Goal: Transaction & Acquisition: Purchase product/service

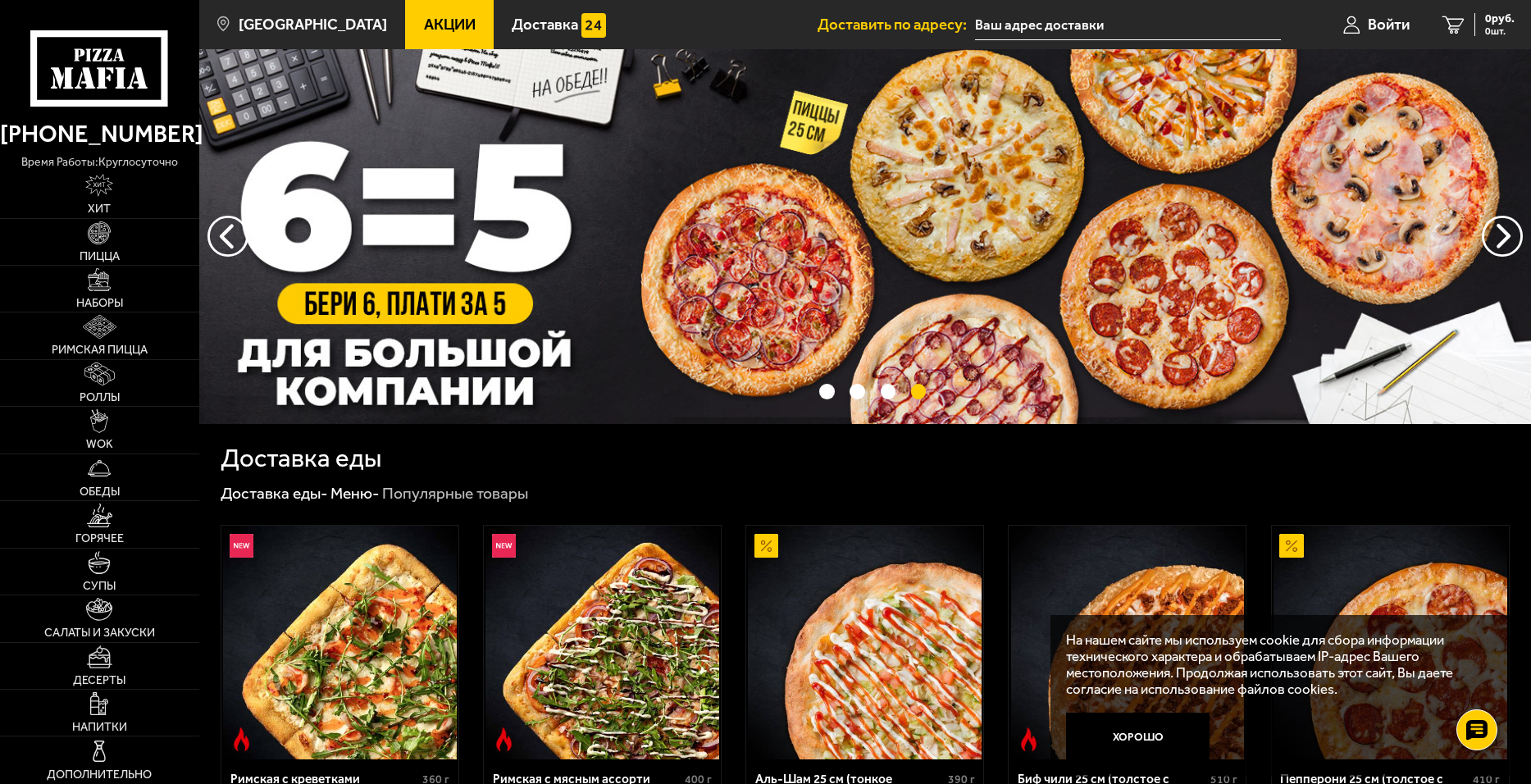
click at [424, 25] on span "Акции" at bounding box center [449, 25] width 52 height 16
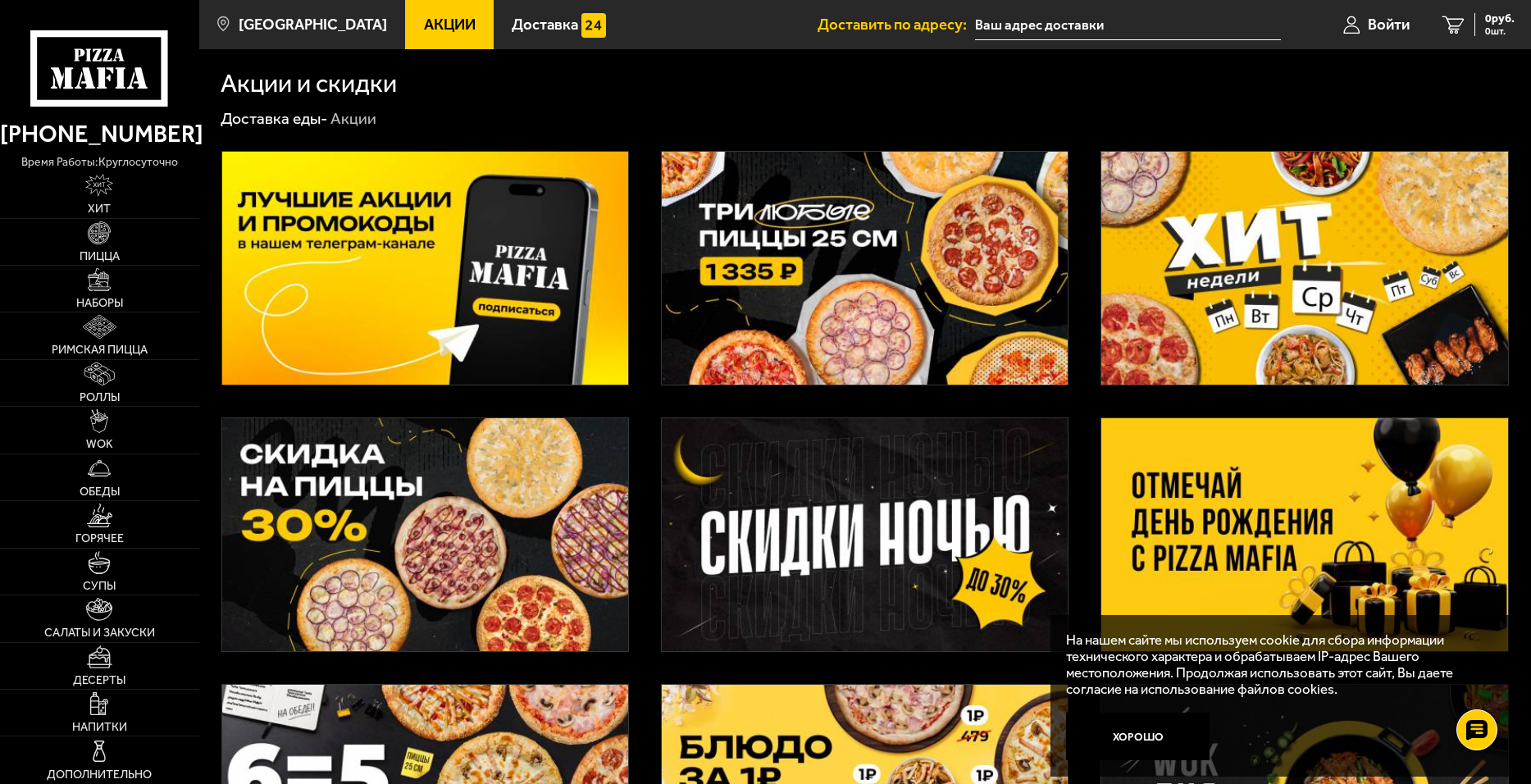
click at [1287, 283] on img at bounding box center [1304, 268] width 406 height 233
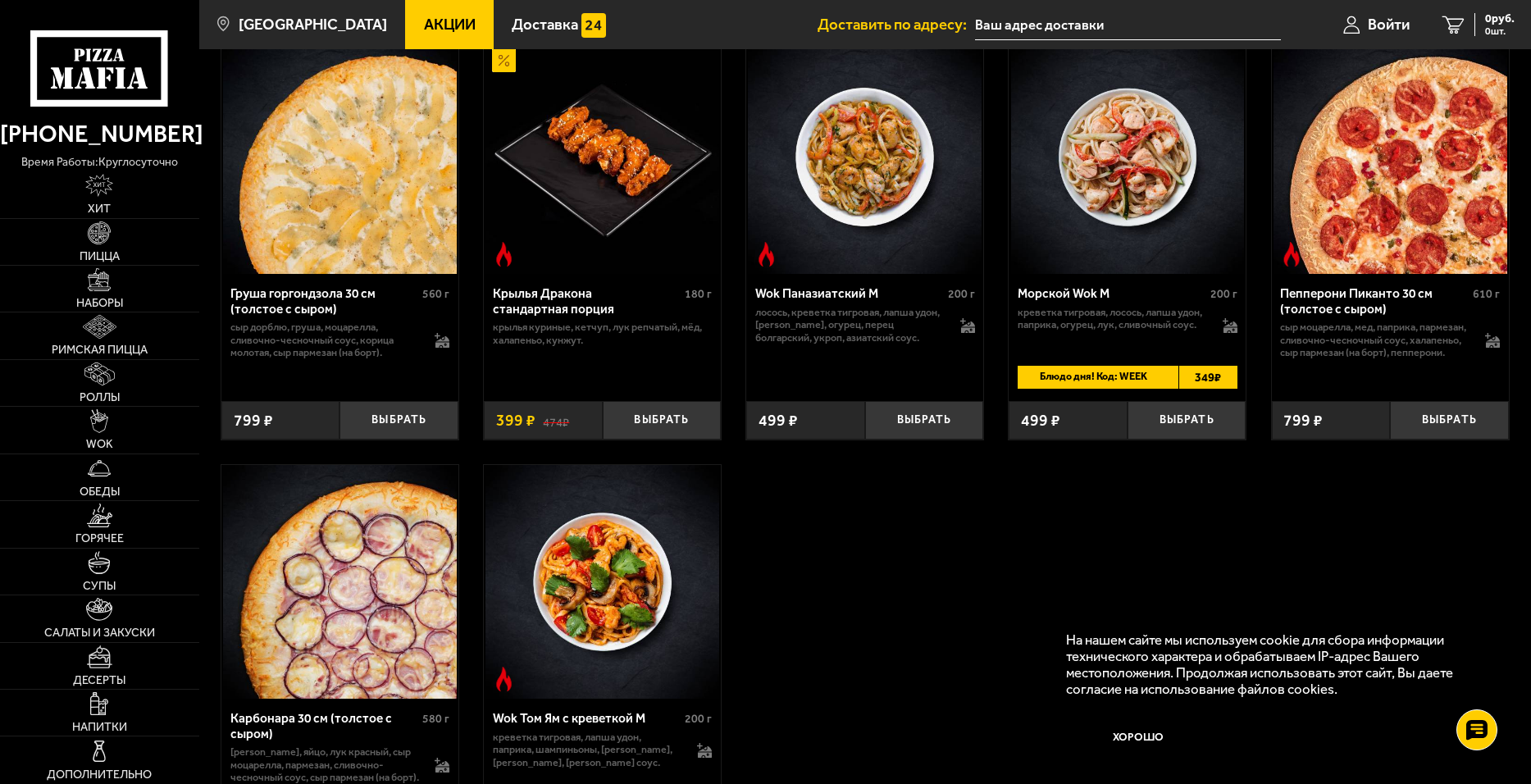
scroll to position [902, 0]
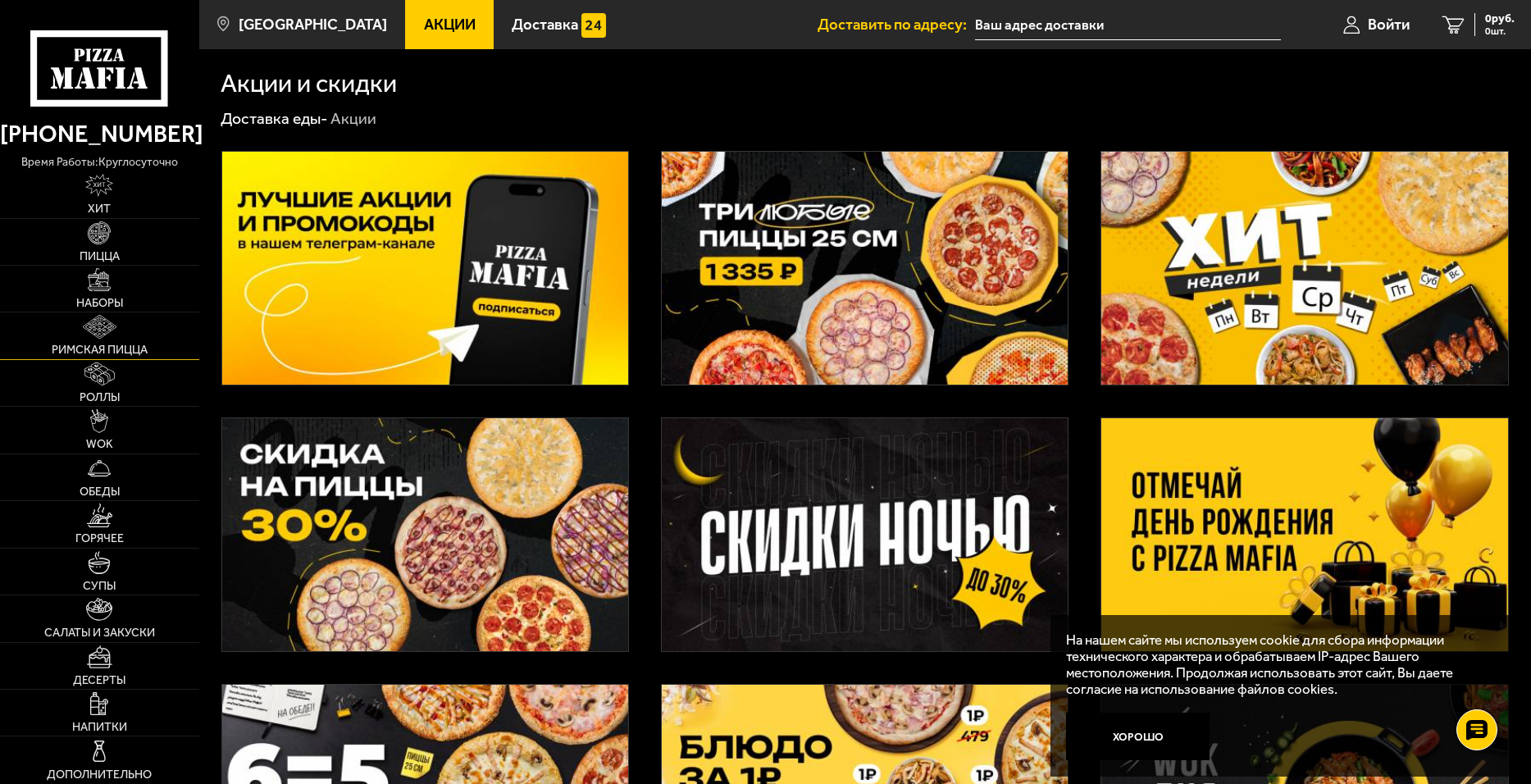
click at [103, 331] on img at bounding box center [99, 326] width 33 height 23
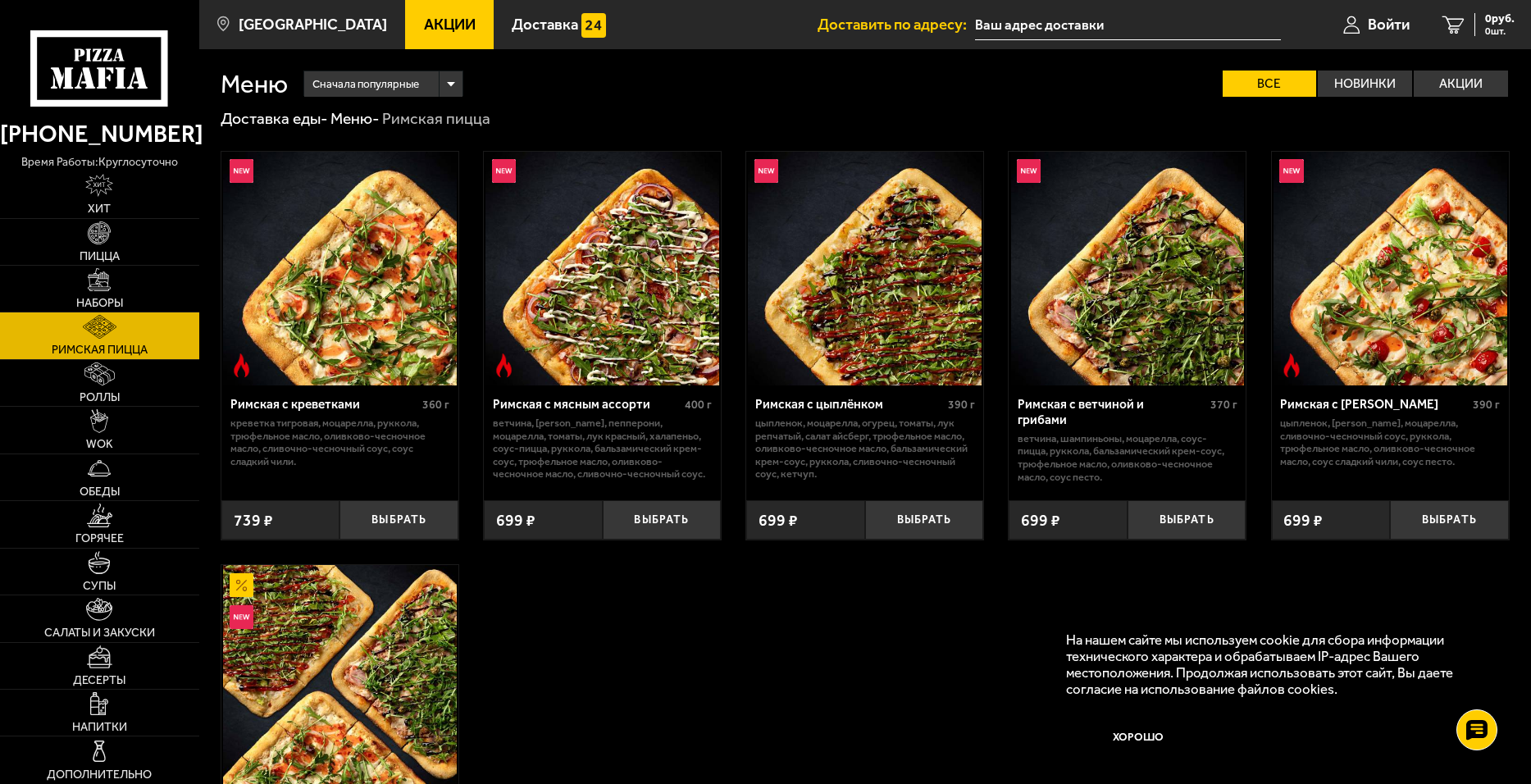
click at [641, 294] on img at bounding box center [602, 269] width 234 height 234
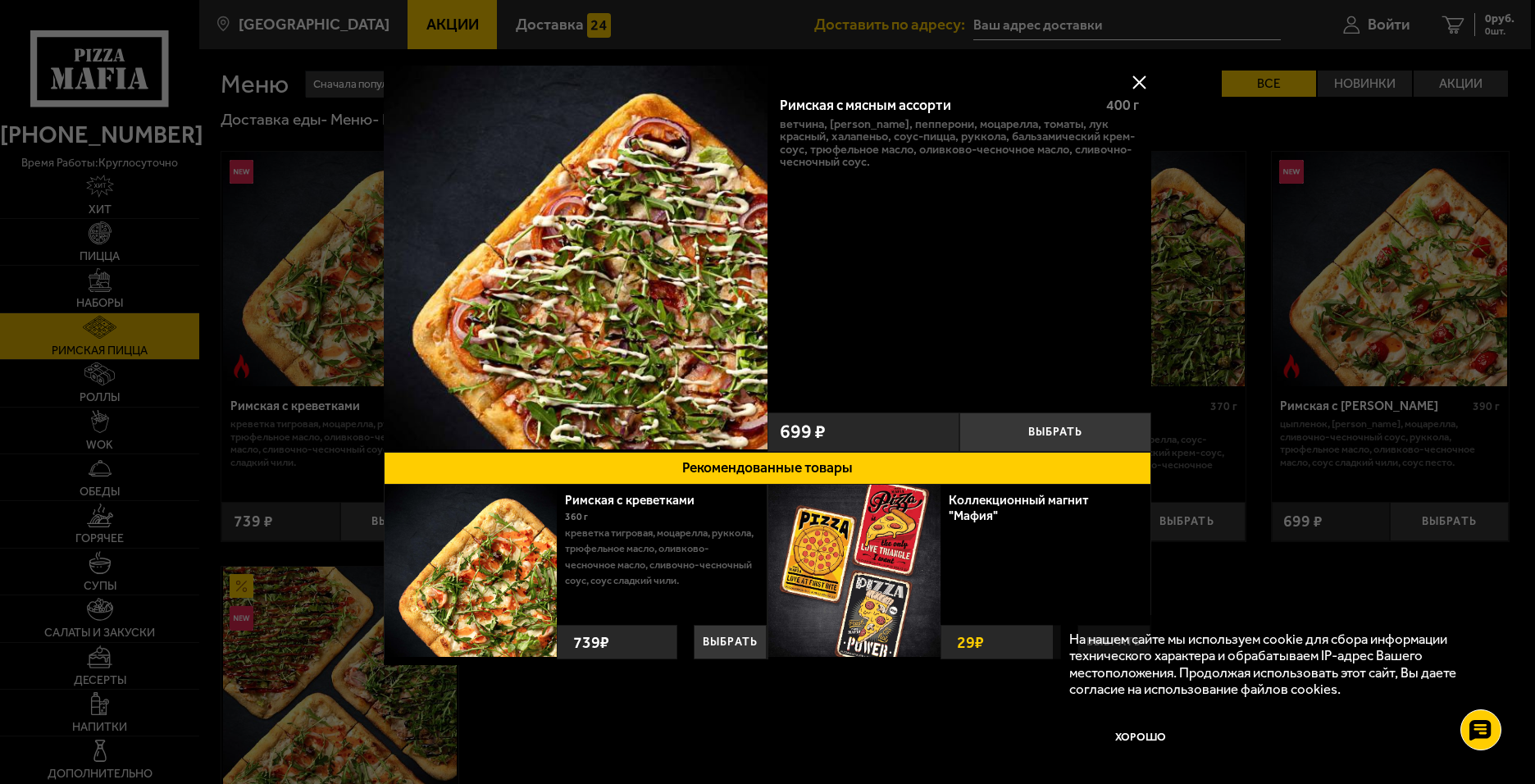
click at [1140, 78] on button at bounding box center [1139, 82] width 25 height 25
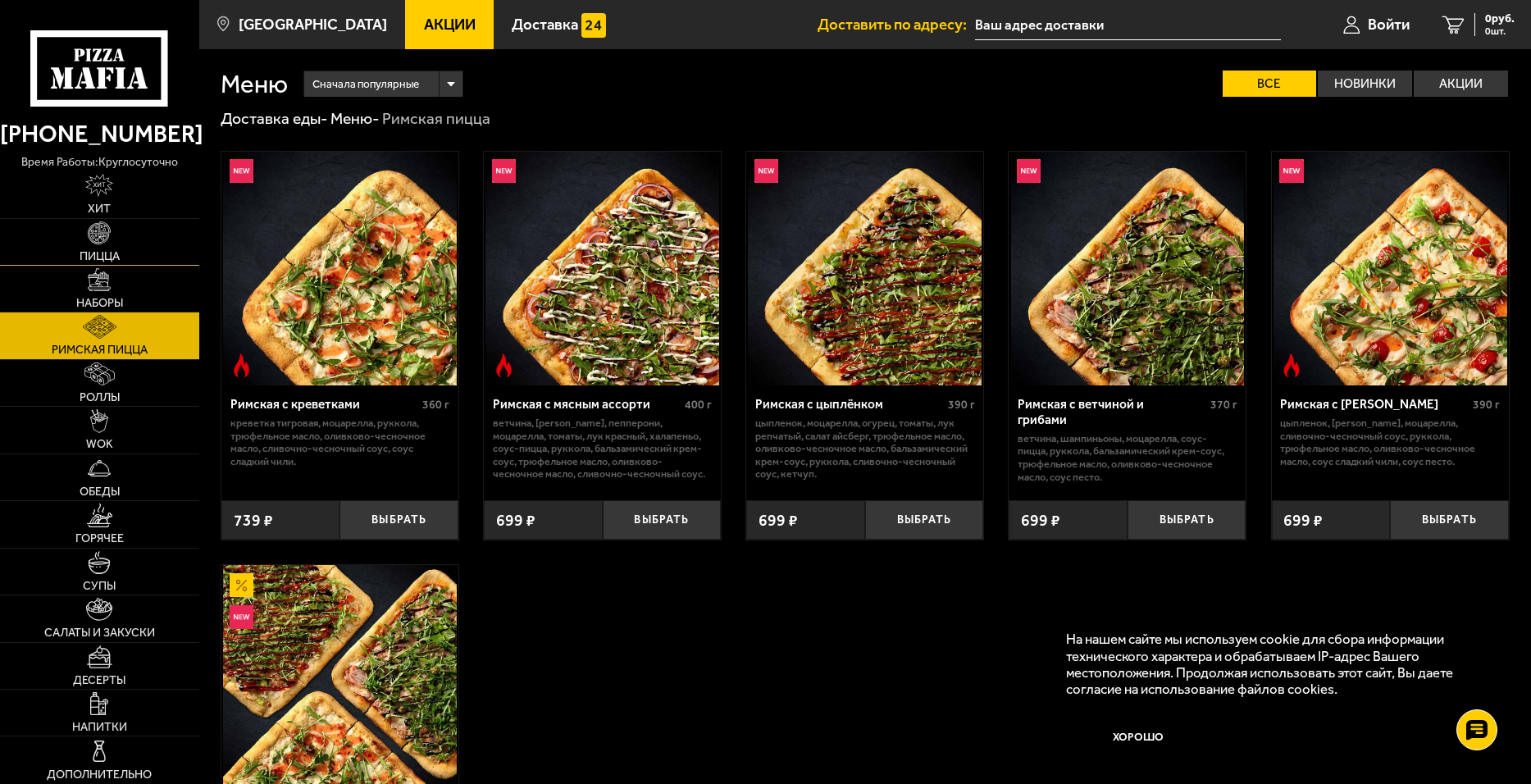
click at [116, 258] on span "Пицца" at bounding box center [99, 257] width 41 height 11
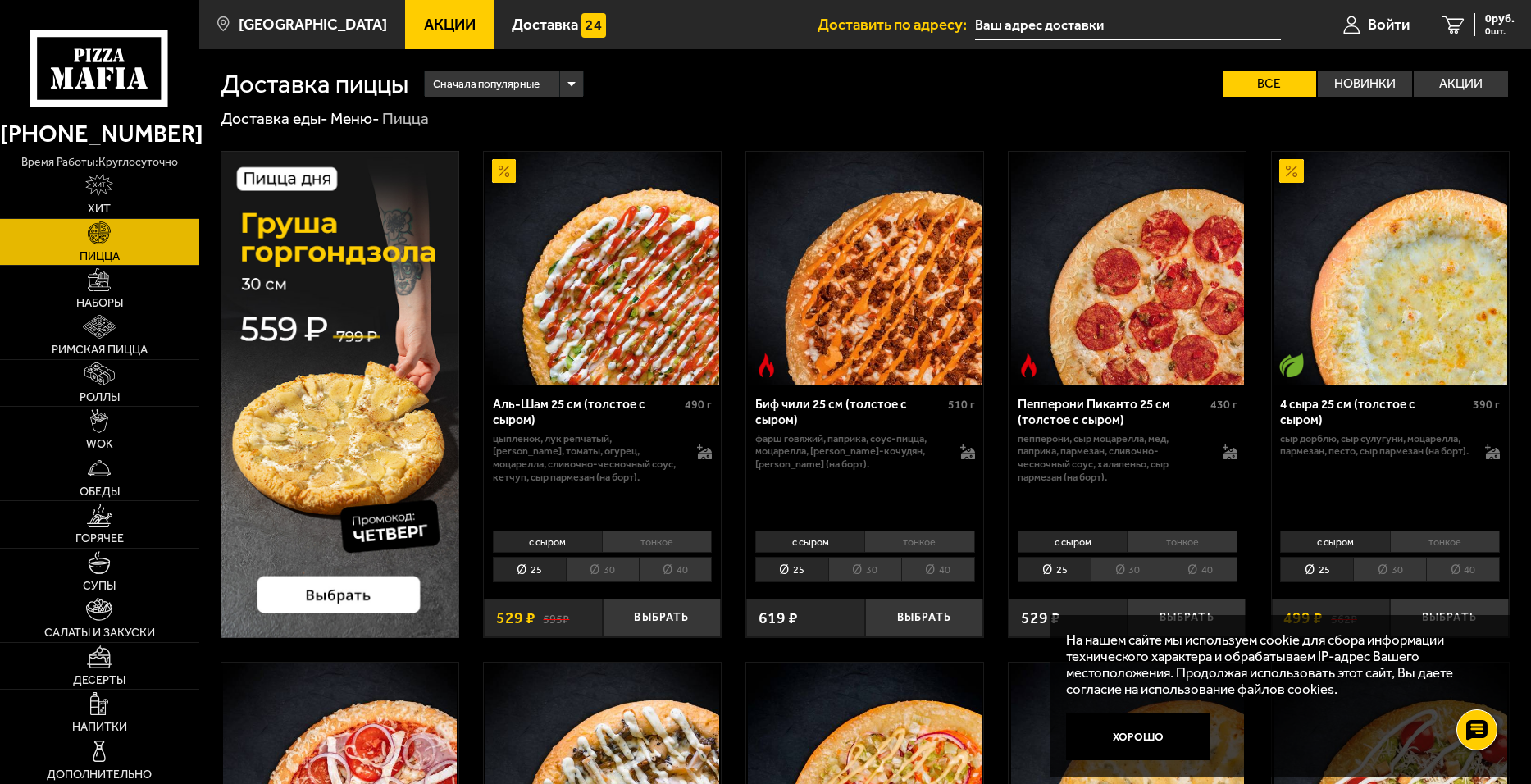
click at [642, 345] on img at bounding box center [602, 269] width 234 height 234
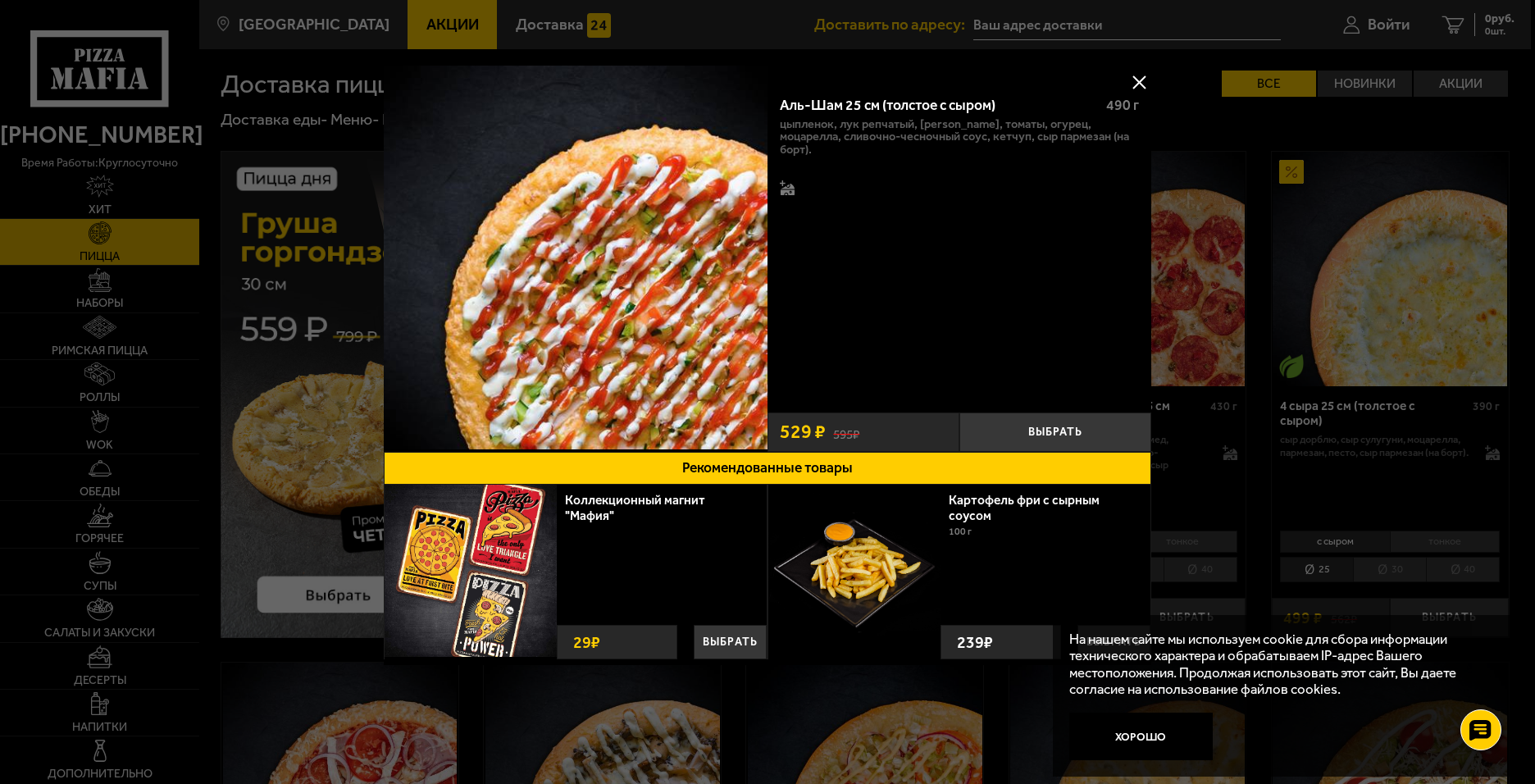
click at [959, 106] on div "Аль-Шам 25 см (толстое с сыром)" at bounding box center [936, 106] width 313 height 17
click at [1138, 78] on button at bounding box center [1139, 82] width 25 height 25
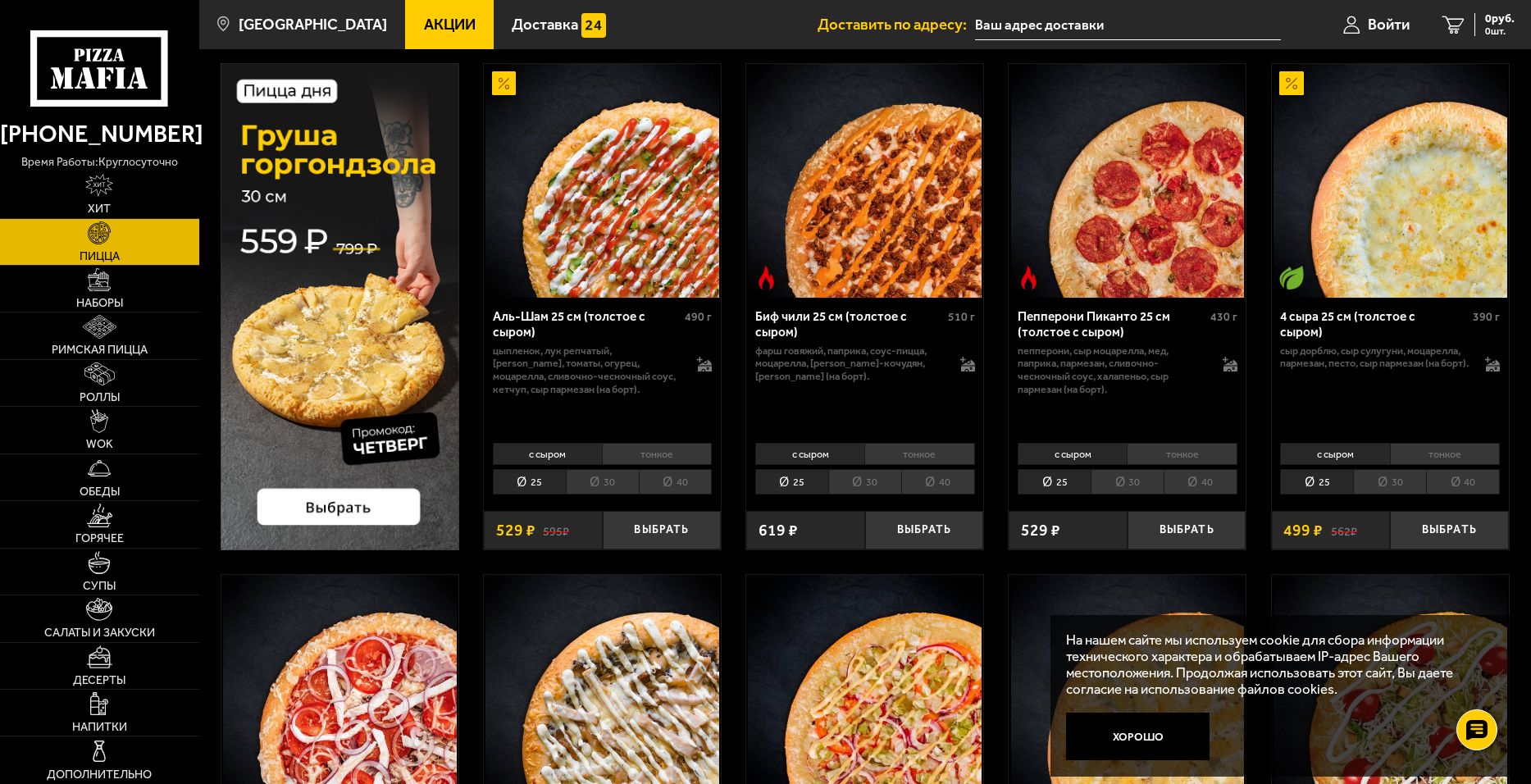
scroll to position [82, 0]
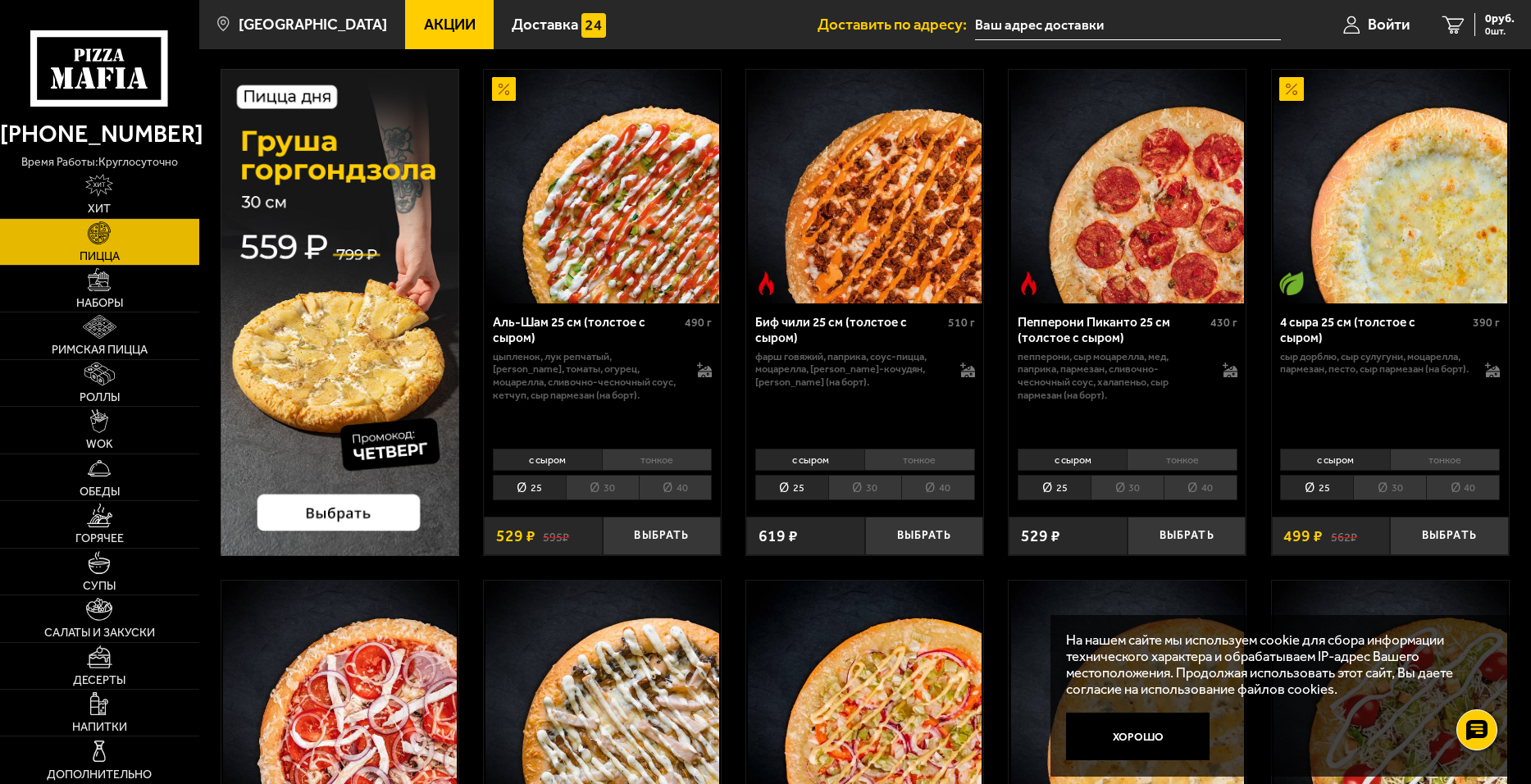
click at [665, 455] on li "тонкое" at bounding box center [657, 459] width 109 height 23
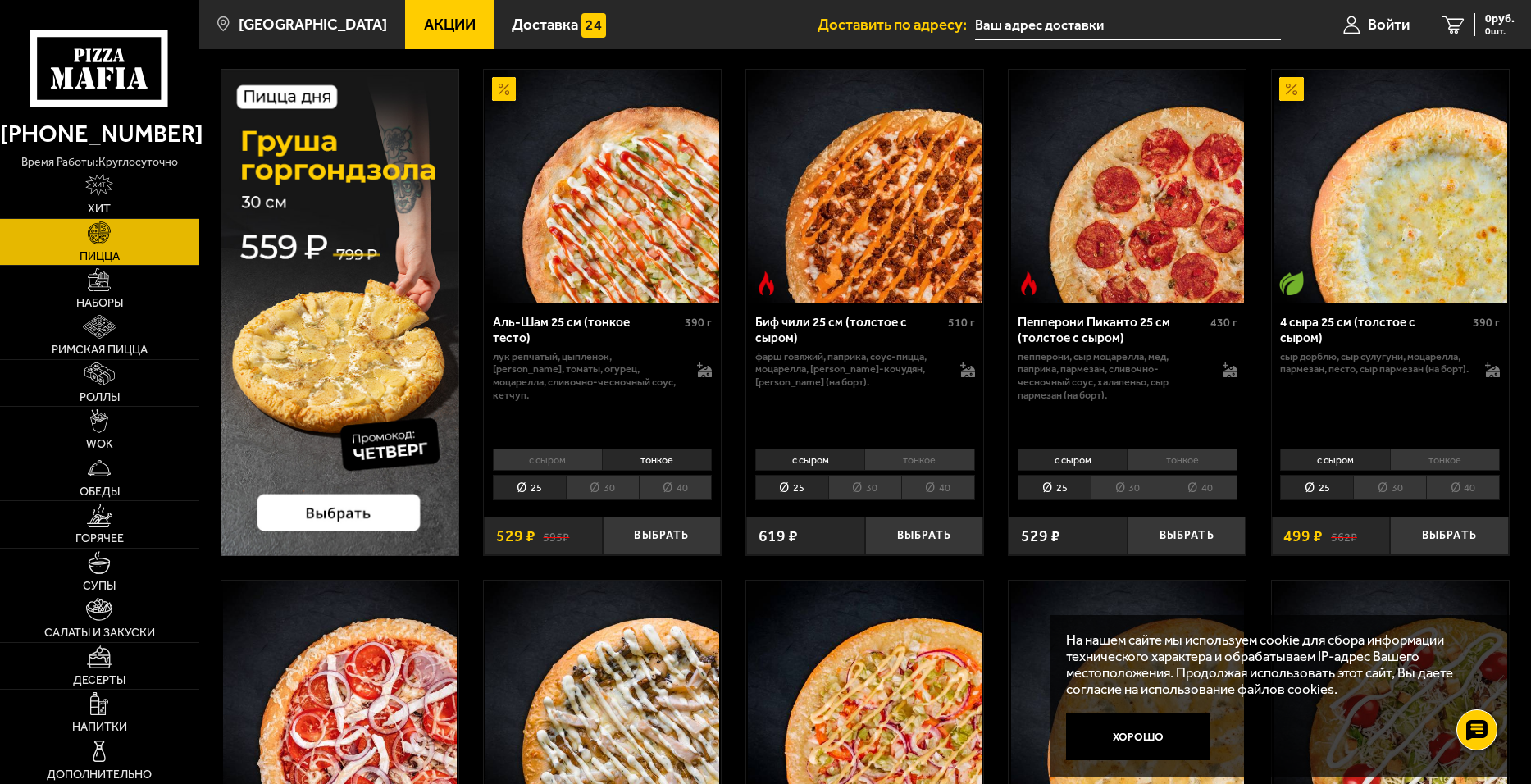
click at [608, 486] on li "30" at bounding box center [602, 487] width 73 height 25
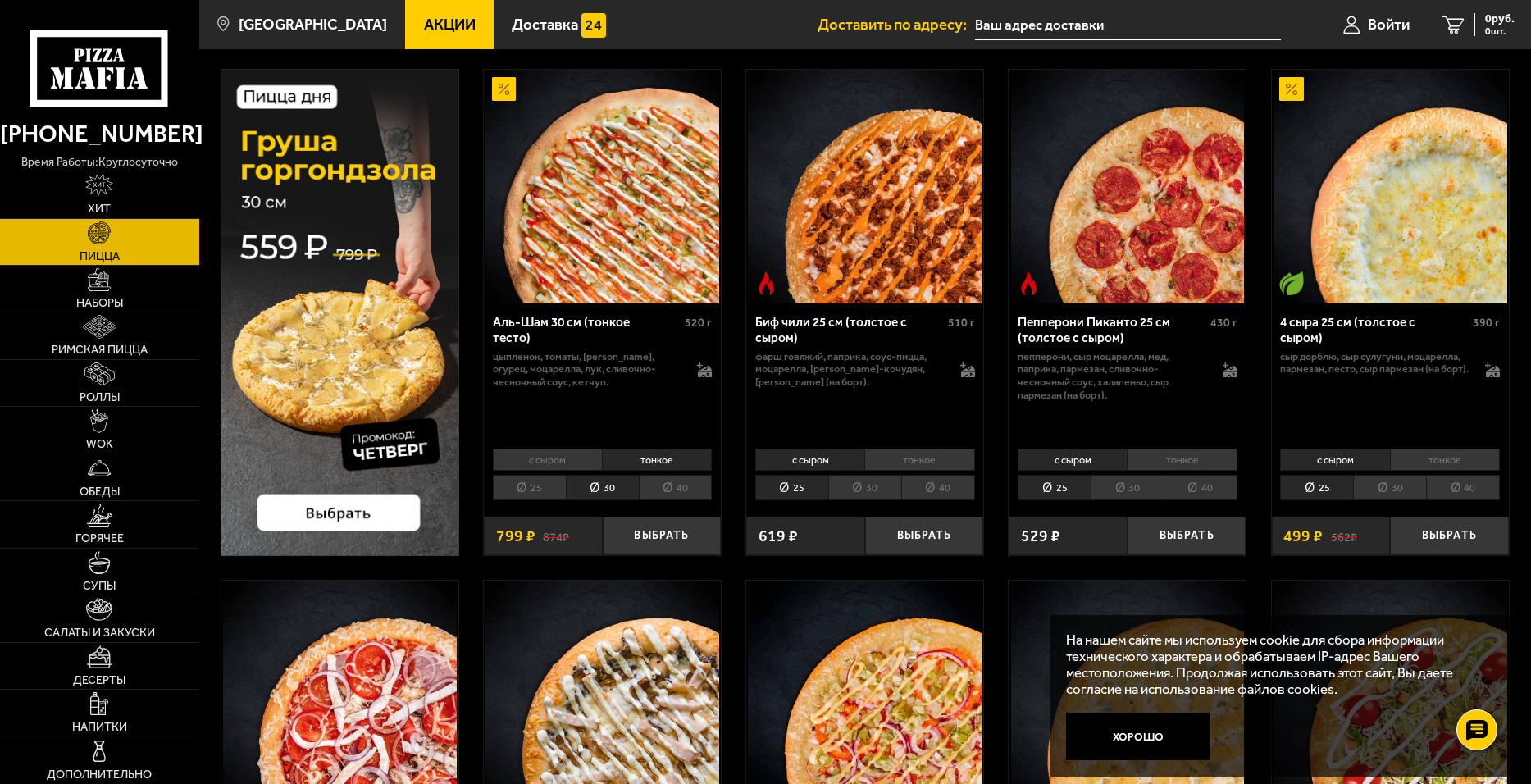
click at [560, 459] on li "с сыром" at bounding box center [547, 459] width 109 height 23
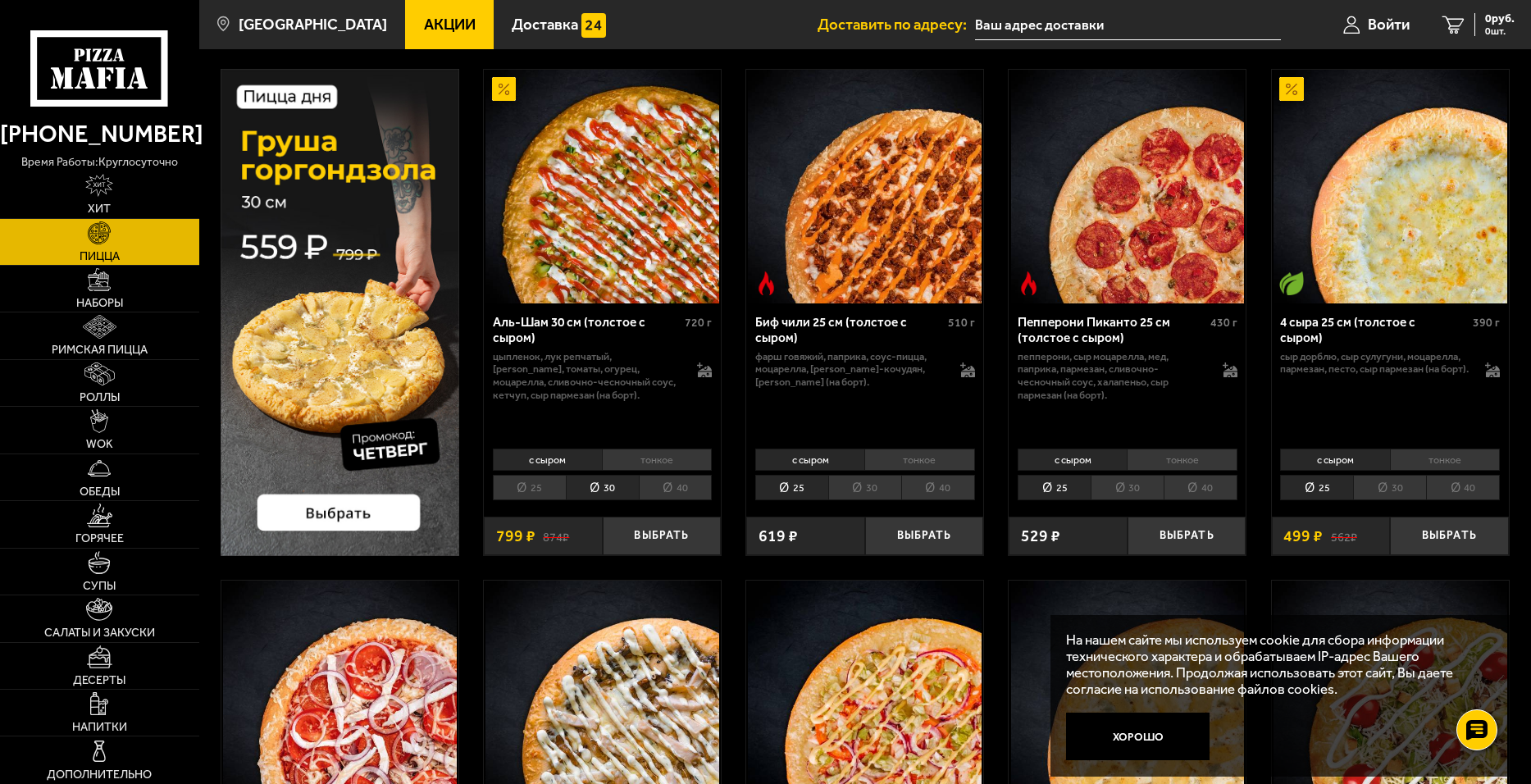
click at [654, 452] on li "тонкое" at bounding box center [657, 459] width 109 height 23
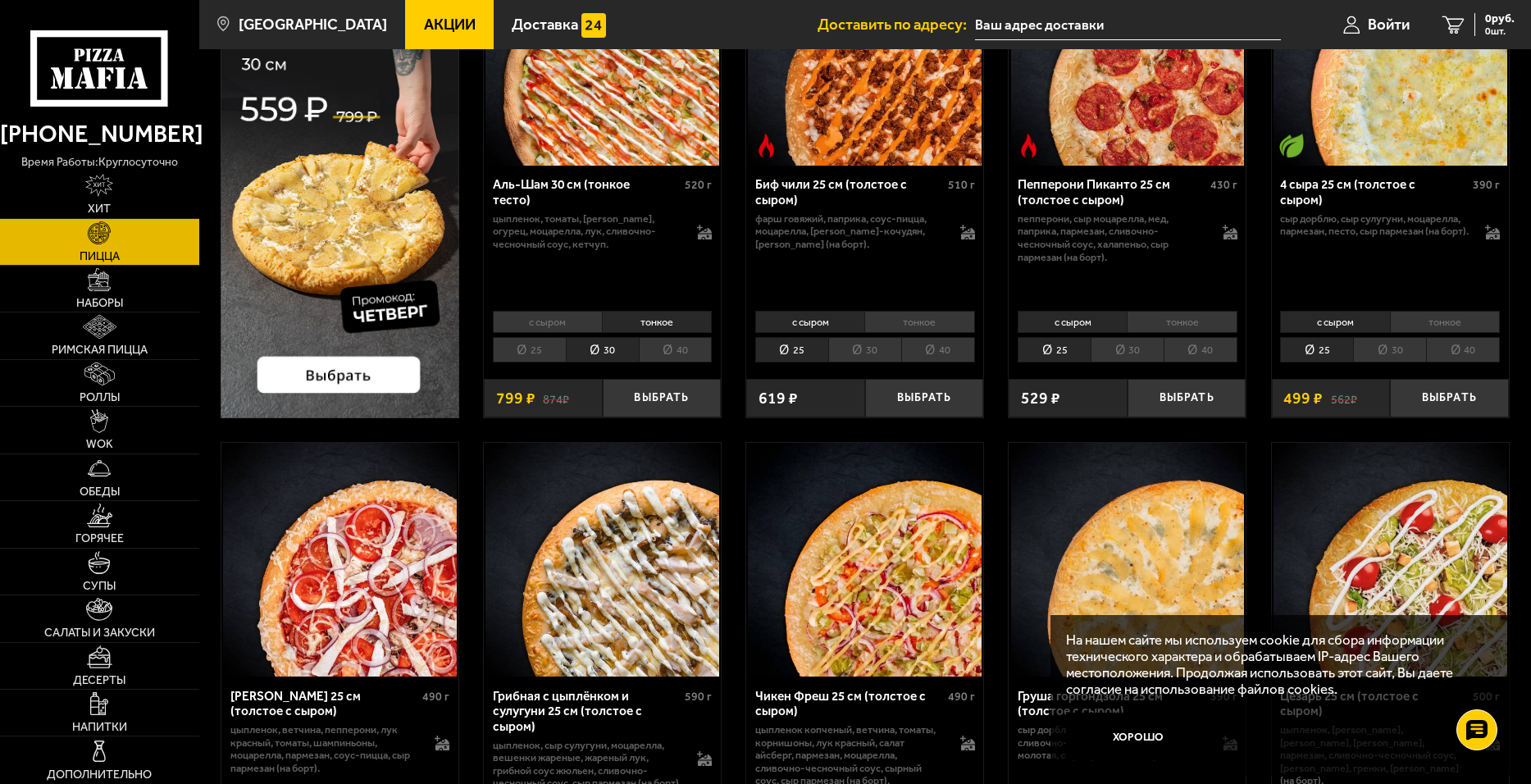
scroll to position [164, 0]
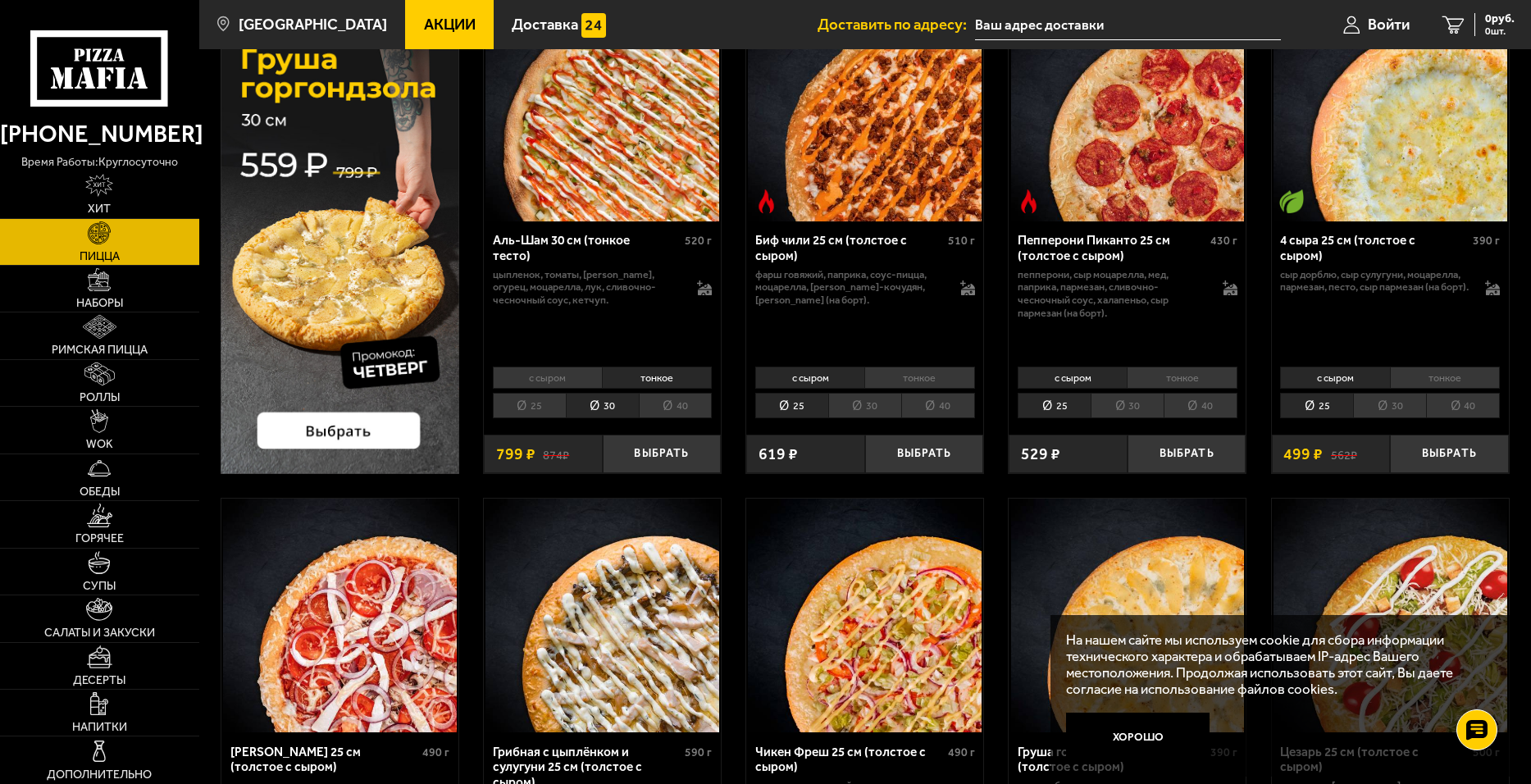
click at [544, 378] on li "с сыром" at bounding box center [547, 377] width 109 height 23
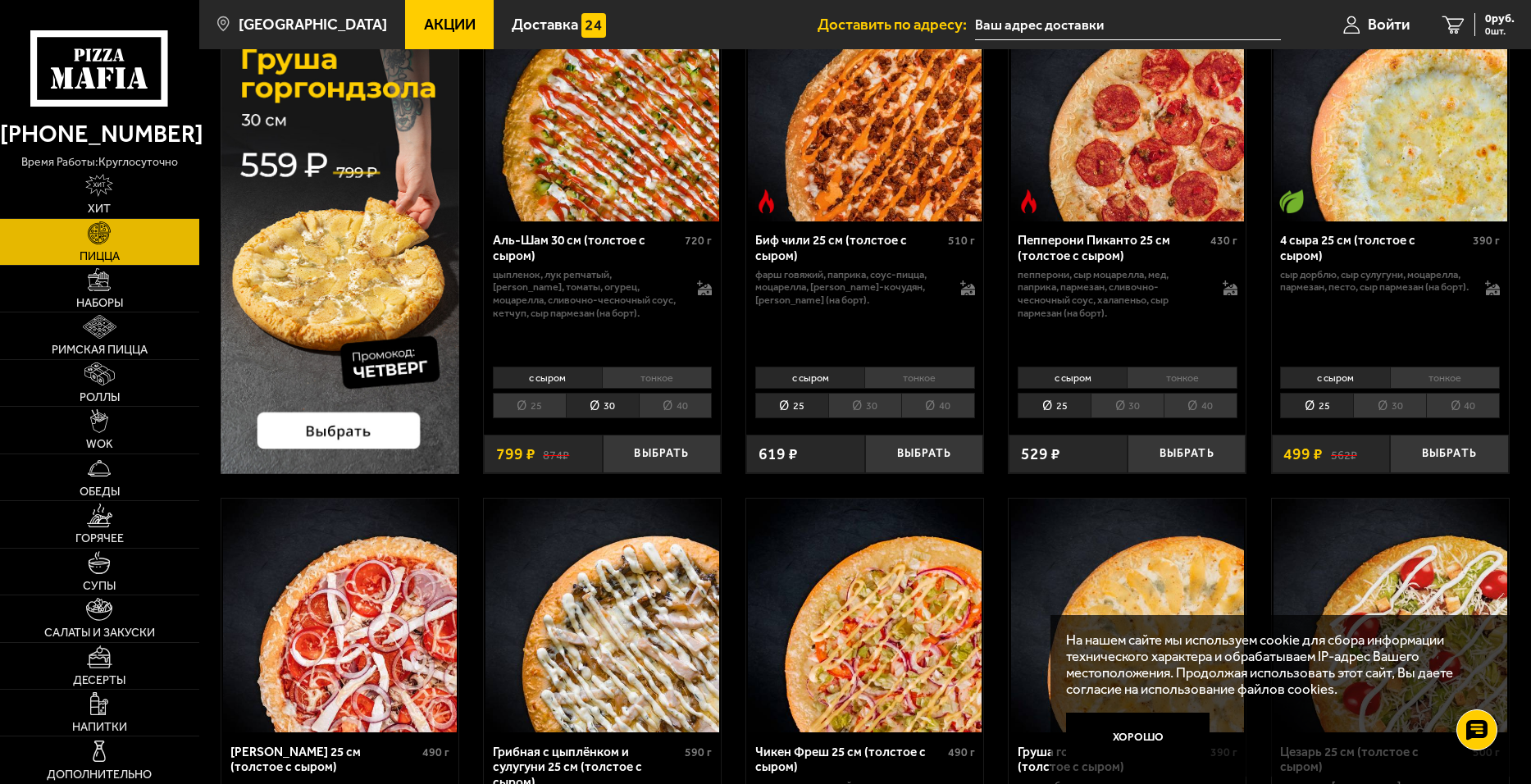
click at [657, 382] on li "тонкое" at bounding box center [657, 377] width 109 height 23
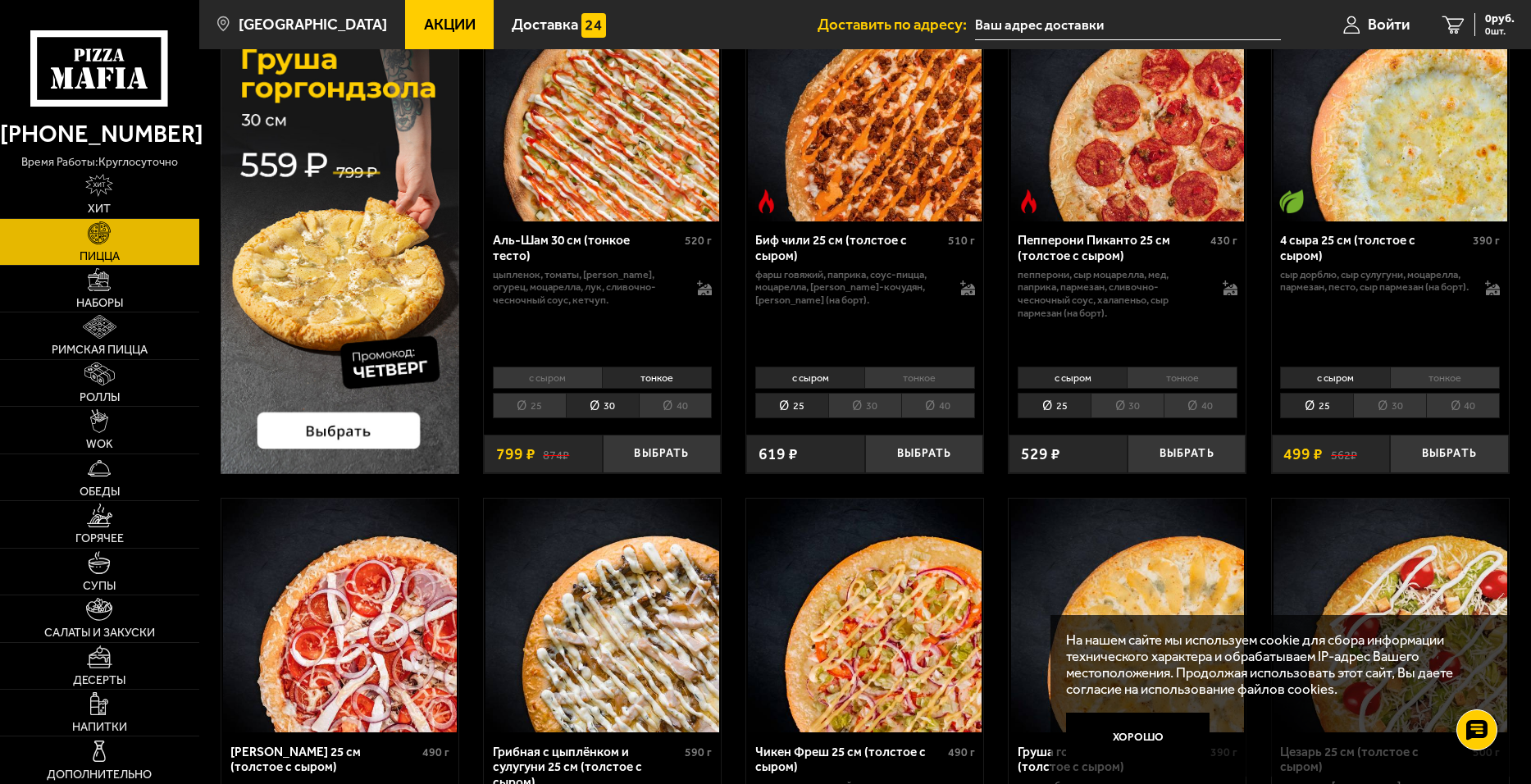
click at [559, 374] on li "с сыром" at bounding box center [547, 377] width 109 height 23
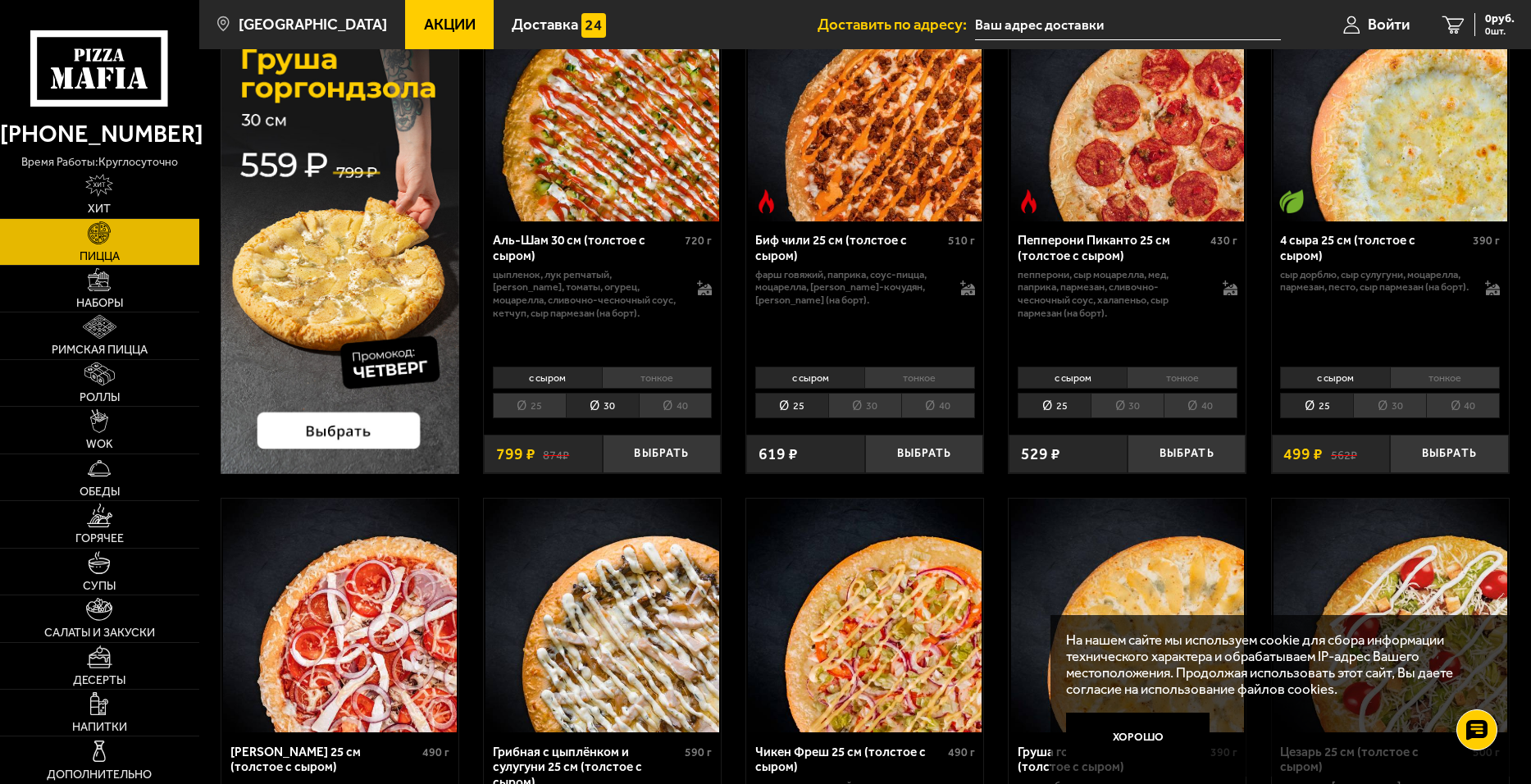
click at [637, 375] on li "тонкое" at bounding box center [657, 377] width 109 height 23
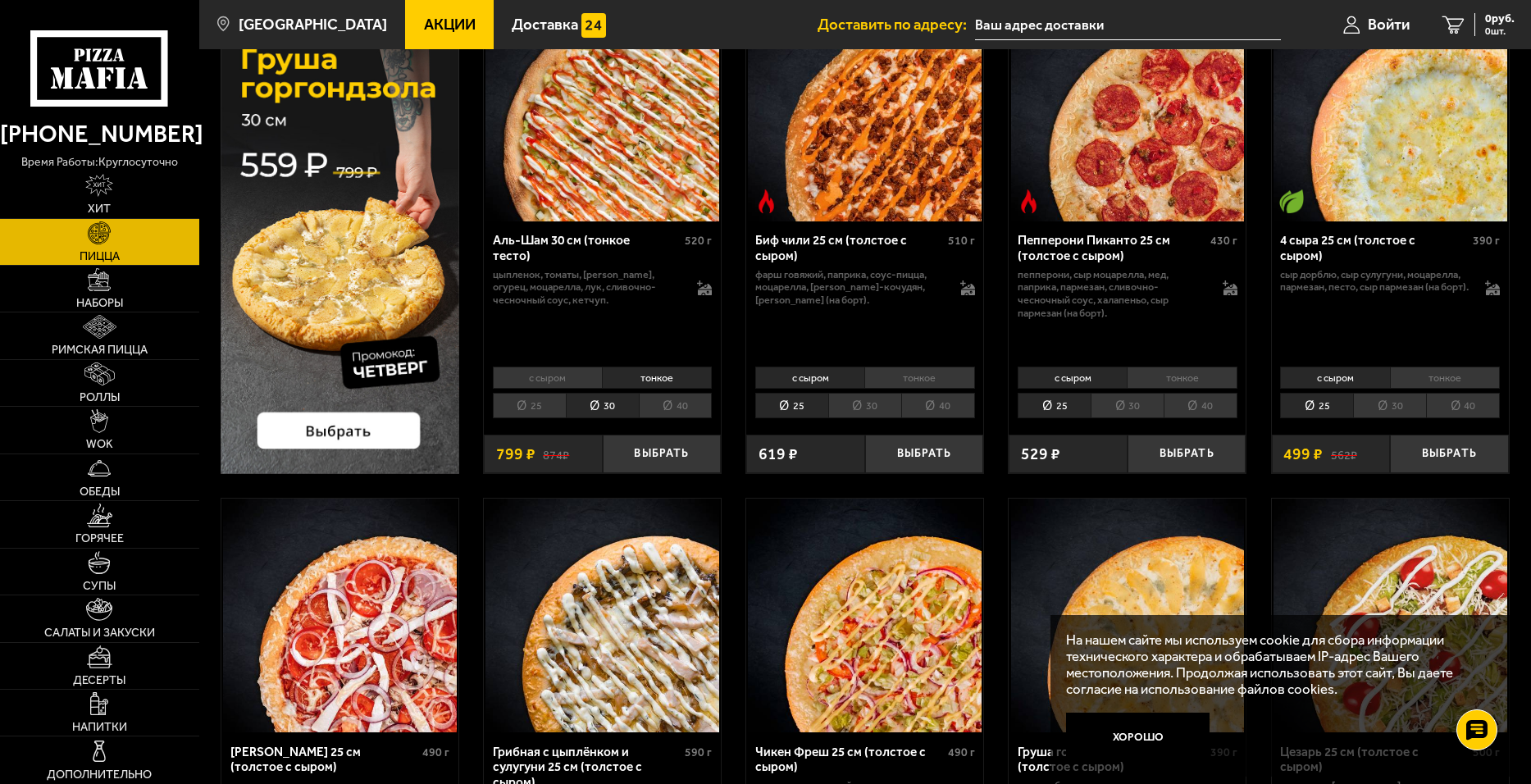
click at [551, 377] on li "с сыром" at bounding box center [547, 377] width 109 height 23
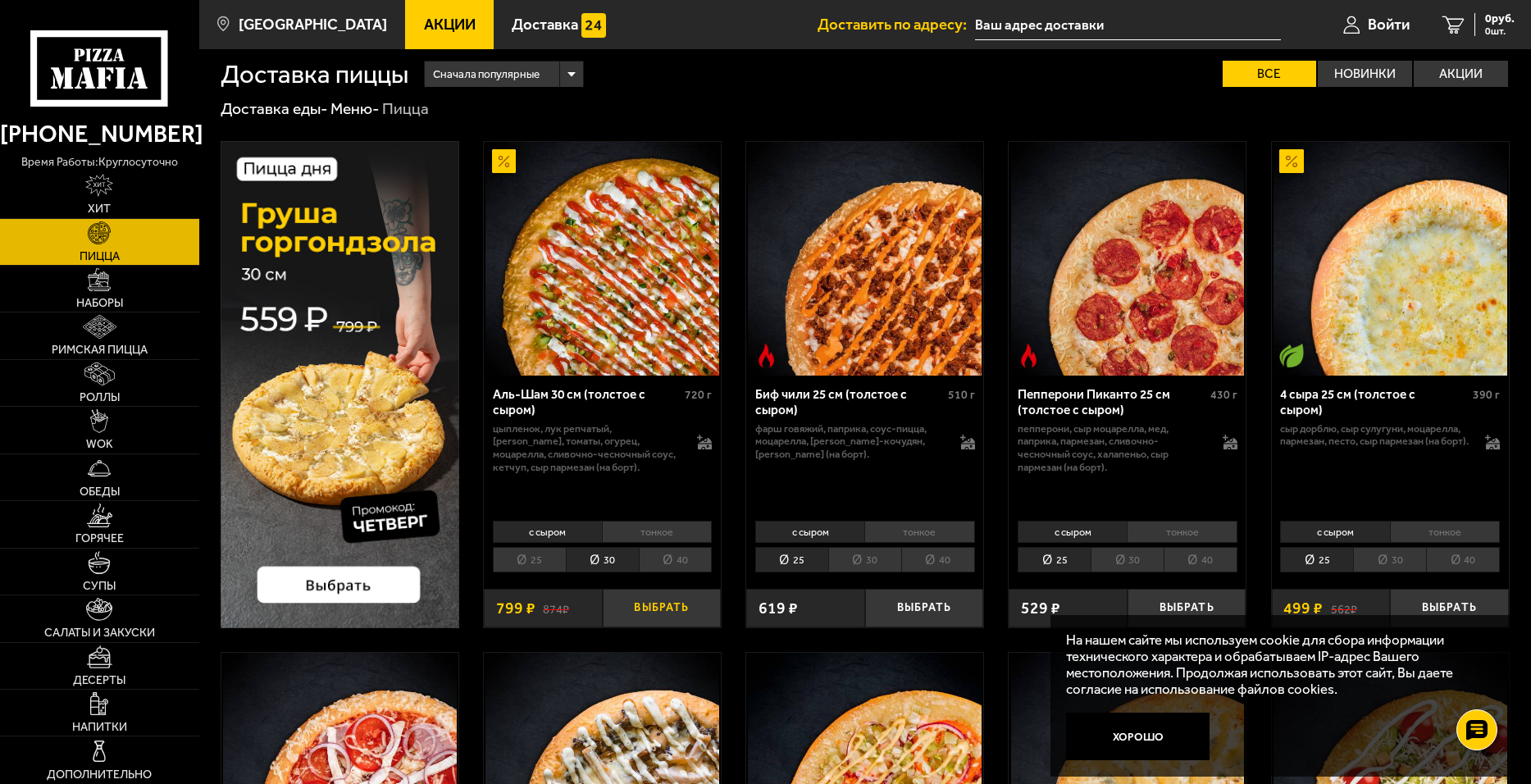
scroll to position [0, 0]
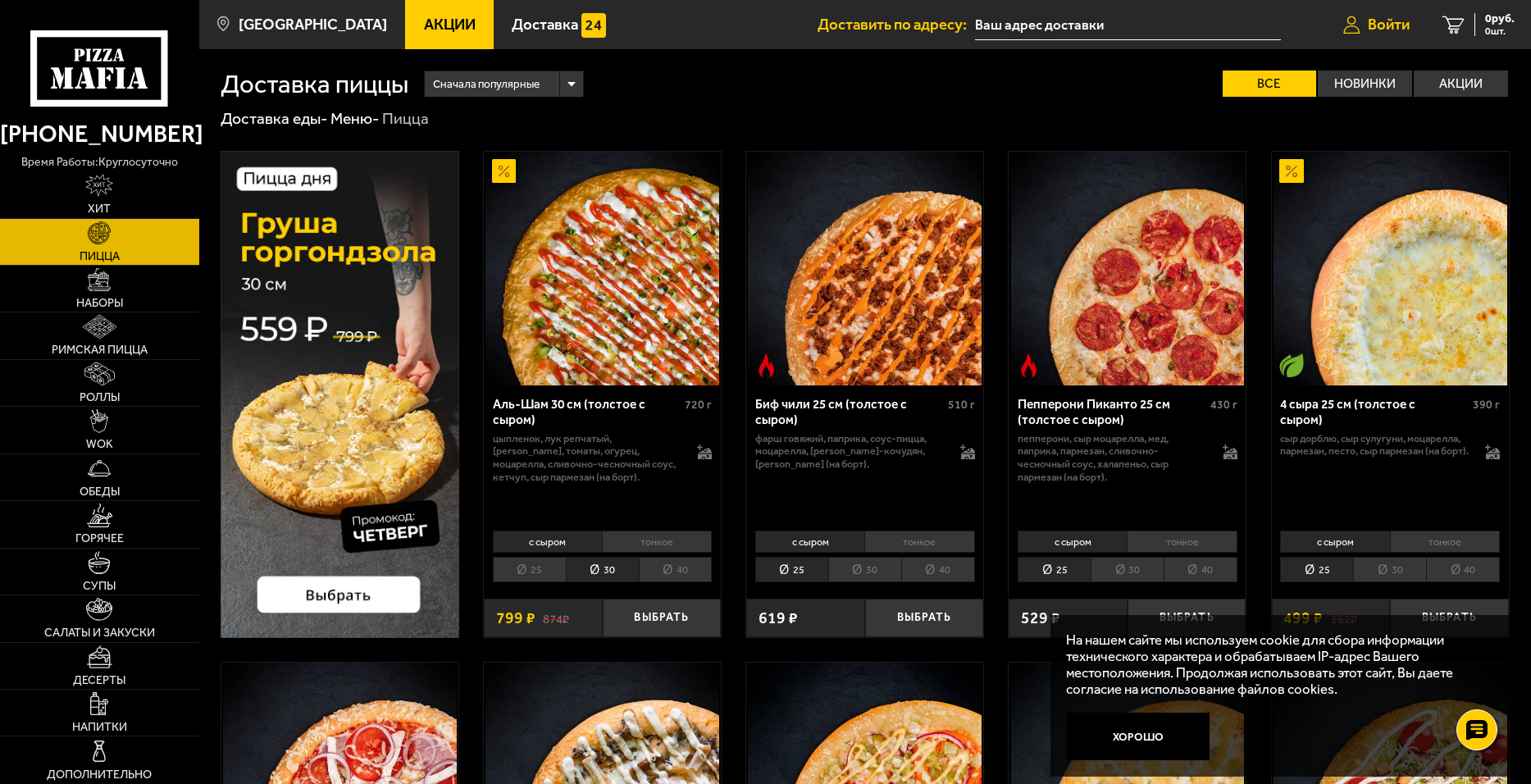
click at [1368, 22] on span "Войти" at bounding box center [1388, 25] width 42 height 16
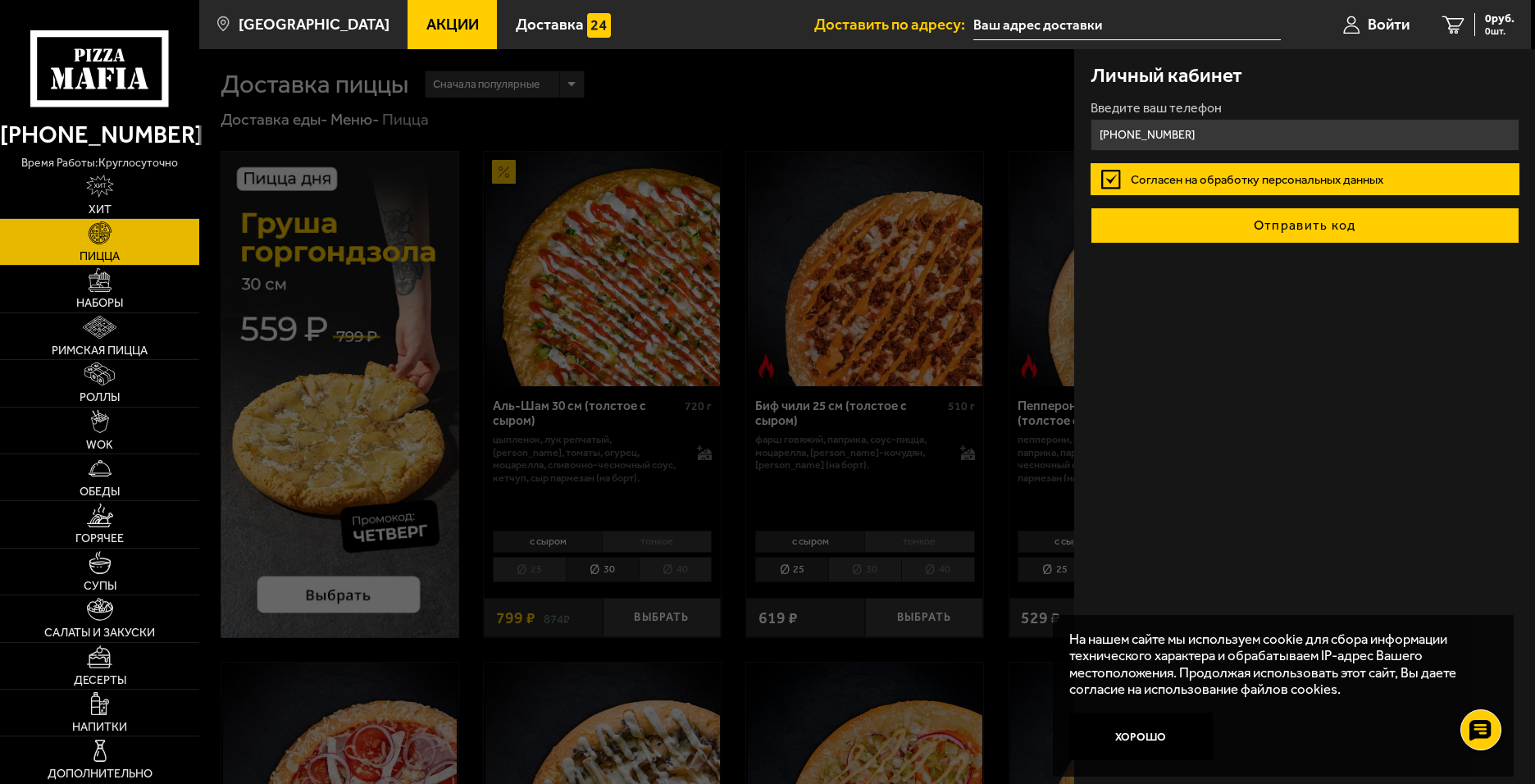
type input "[PHONE_NUMBER]"
click at [1333, 228] on button "Отправить код" at bounding box center [1305, 225] width 428 height 36
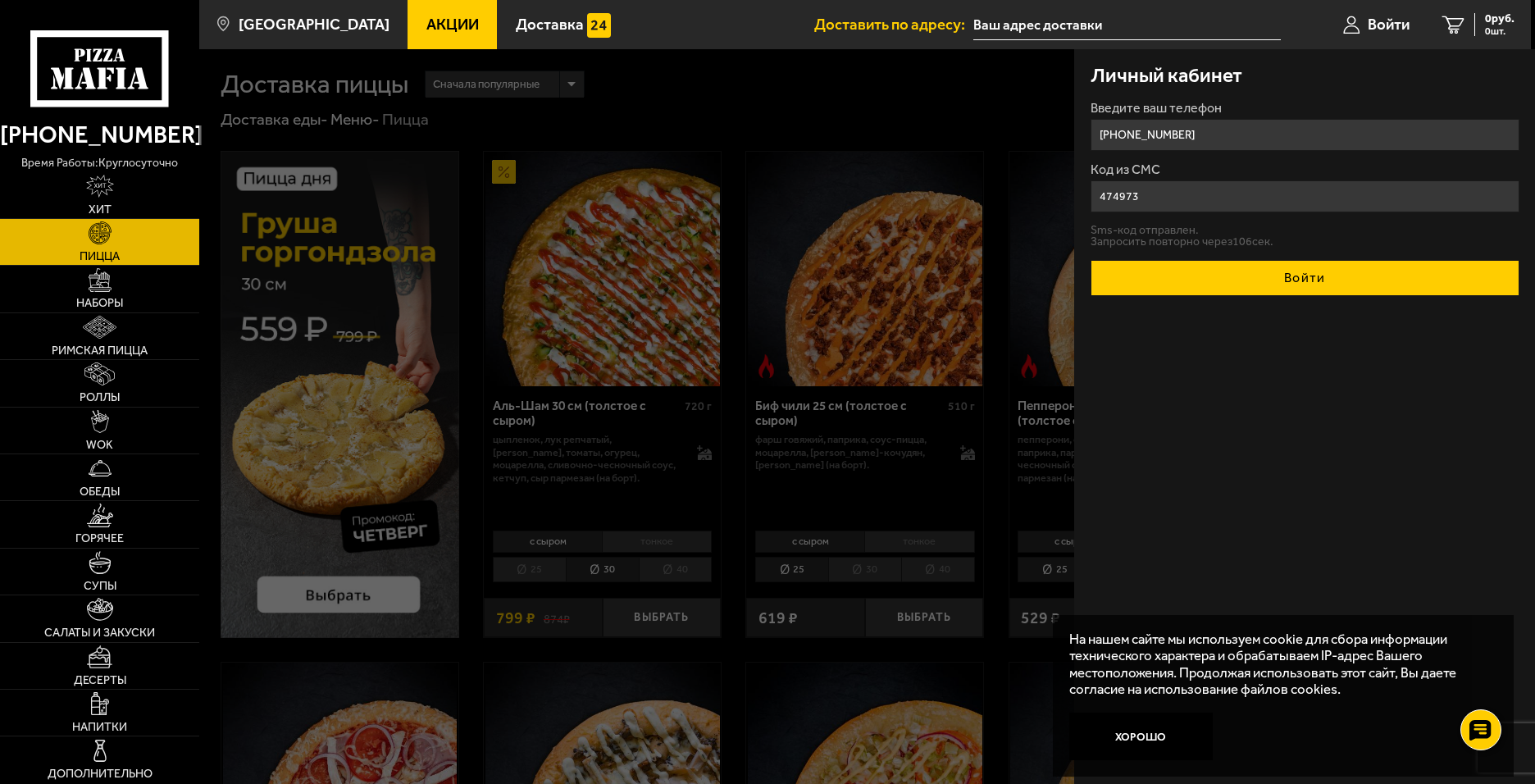
type input "474973"
click at [1314, 289] on button "Войти" at bounding box center [1305, 277] width 428 height 36
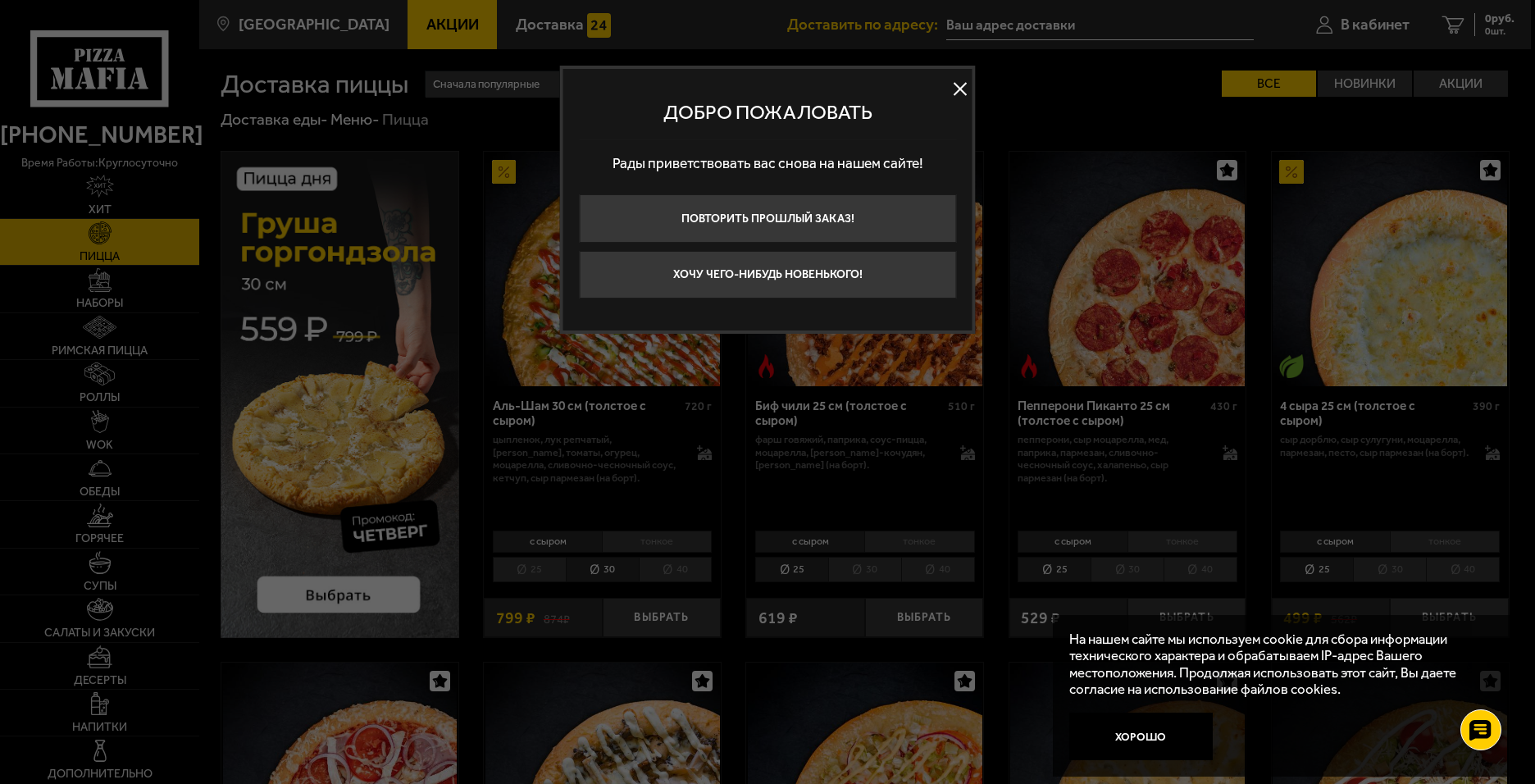
click at [957, 89] on button at bounding box center [959, 89] width 25 height 25
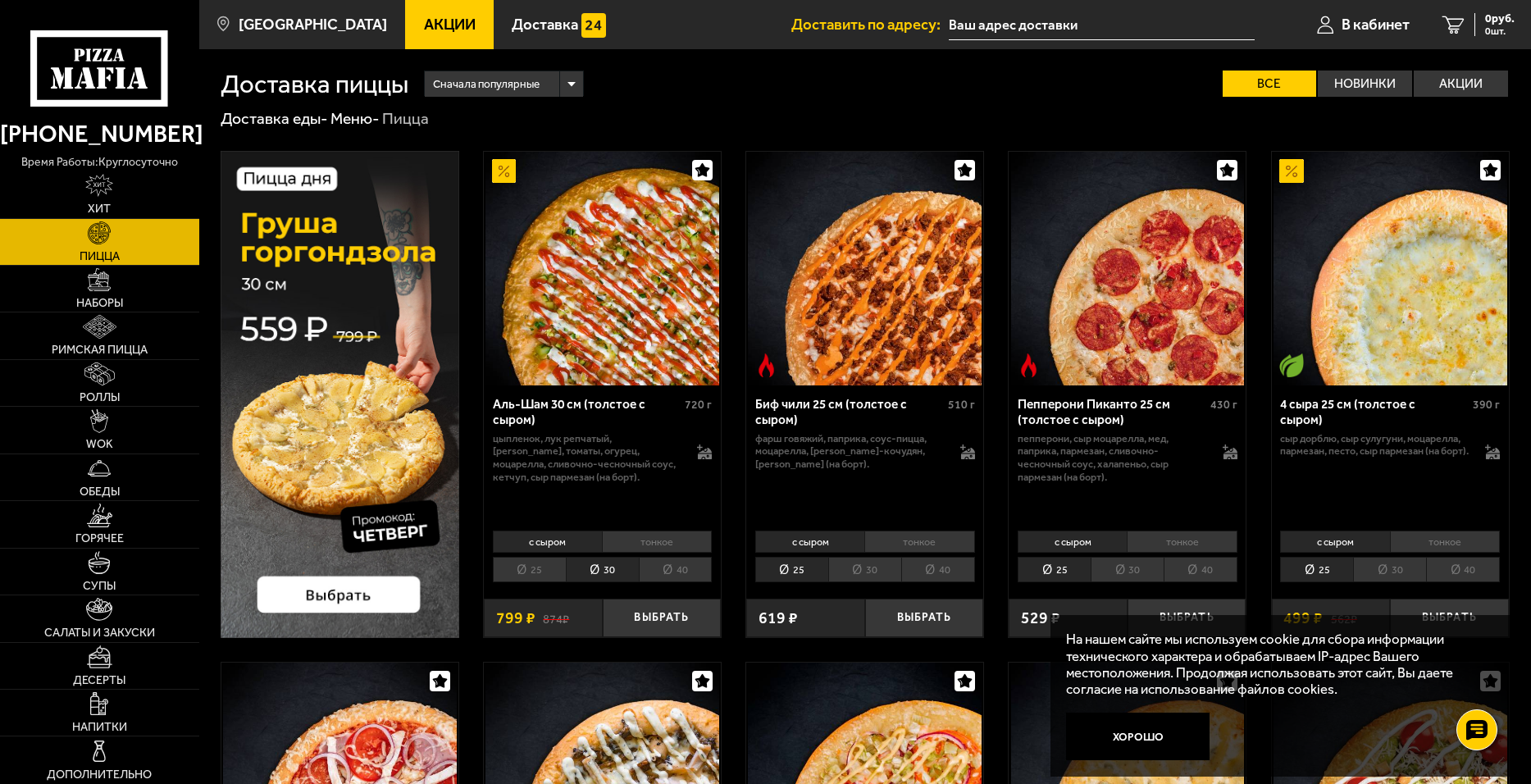
click at [963, 18] on input "text" at bounding box center [1102, 25] width 306 height 30
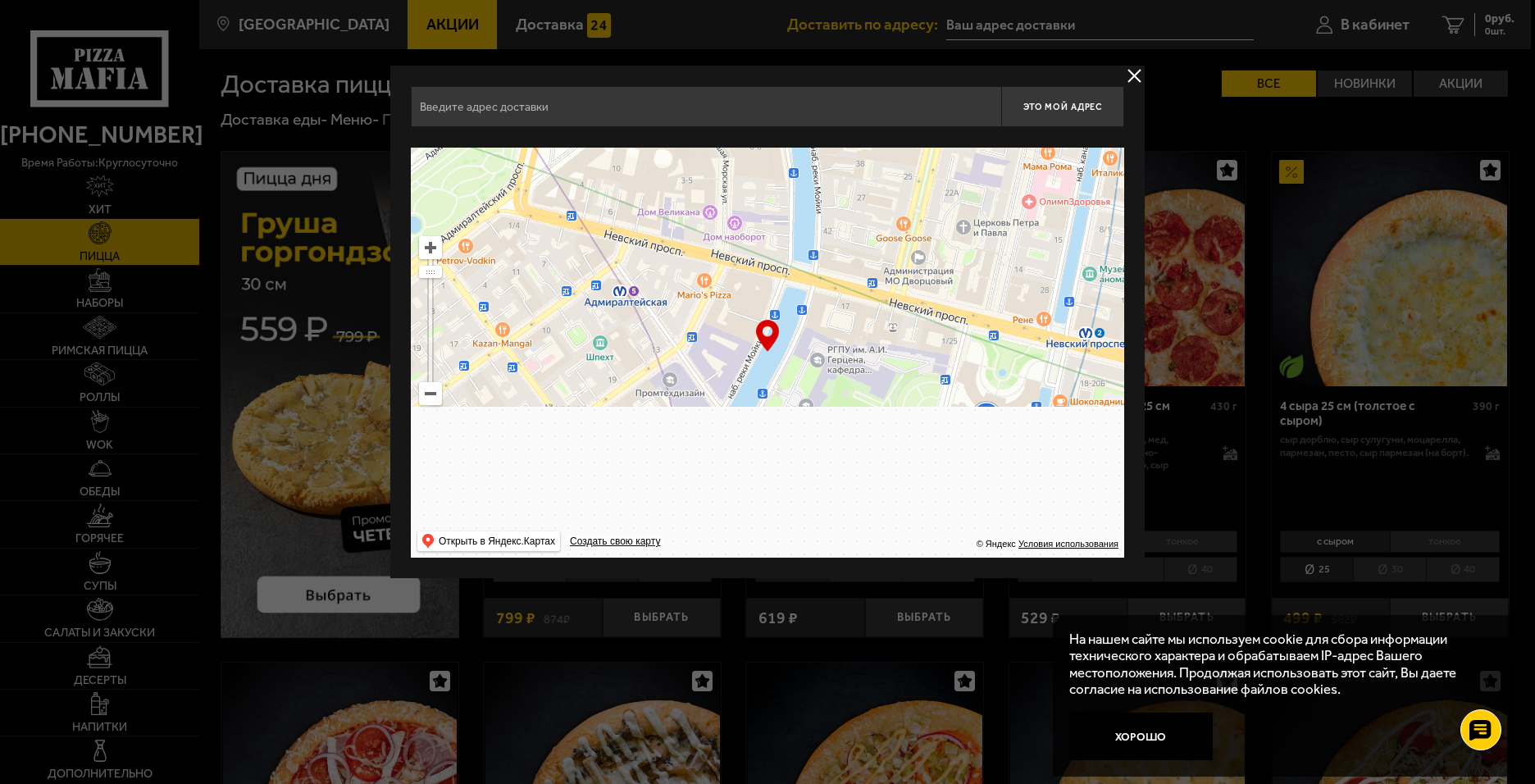
drag, startPoint x: 917, startPoint y: 484, endPoint x: 805, endPoint y: 185, distance: 319.3
click at [805, 185] on ymaps at bounding box center [767, 352] width 713 height 409
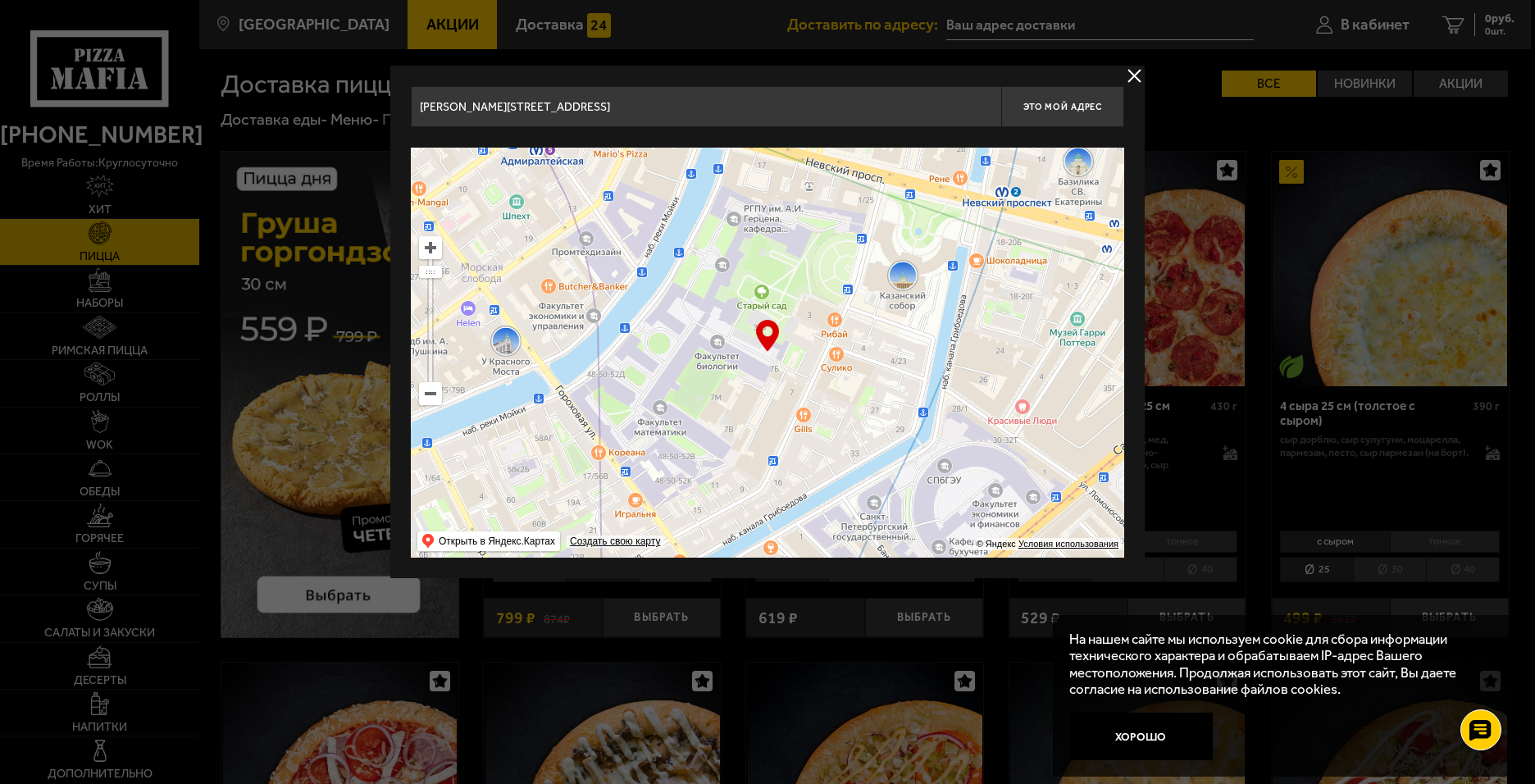
drag, startPoint x: 935, startPoint y: 411, endPoint x: 845, endPoint y: 168, distance: 259.1
click at [845, 168] on ymaps at bounding box center [767, 352] width 713 height 409
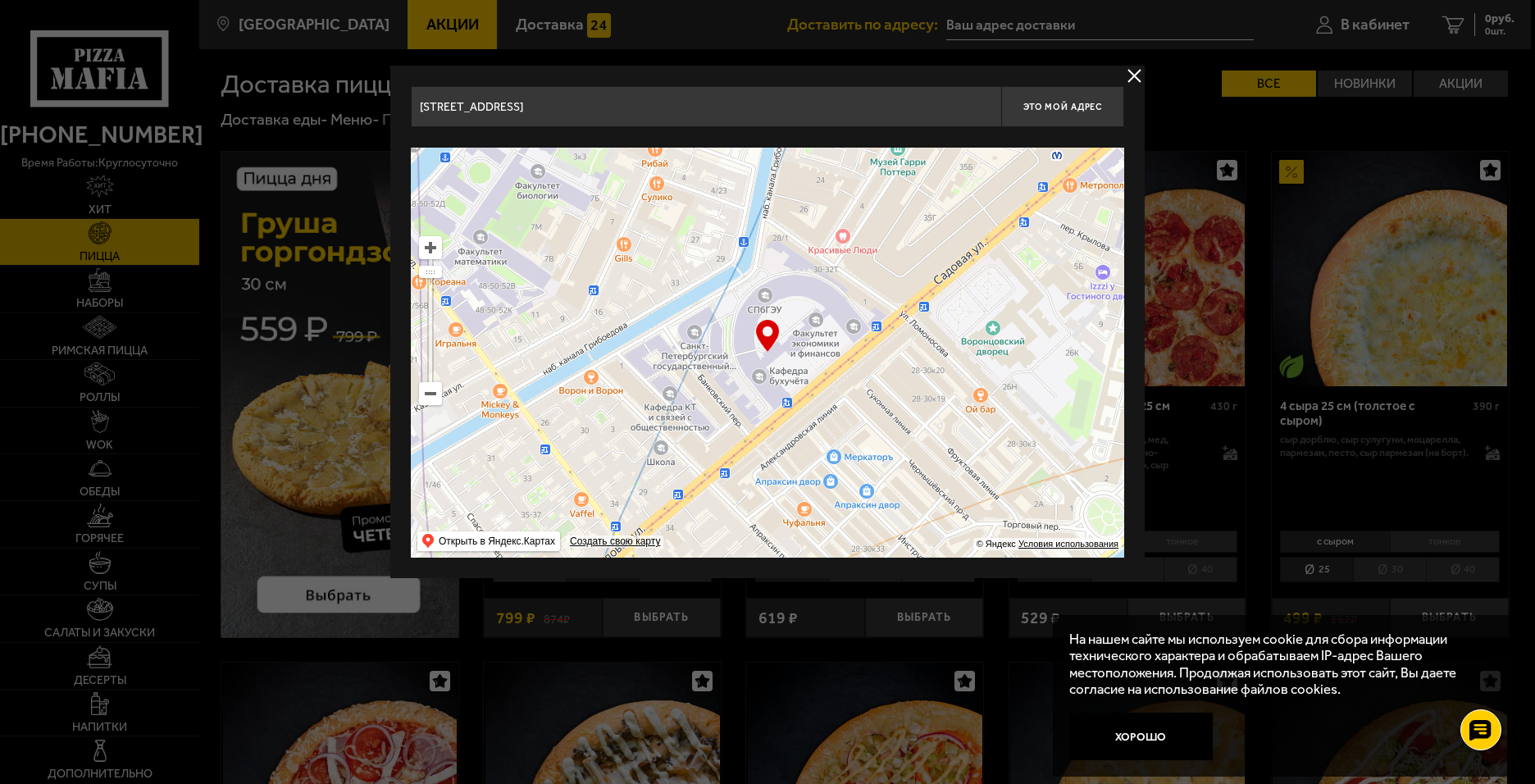
click at [573, 102] on input "Садовая улица, 21" at bounding box center [706, 106] width 591 height 41
type input "С"
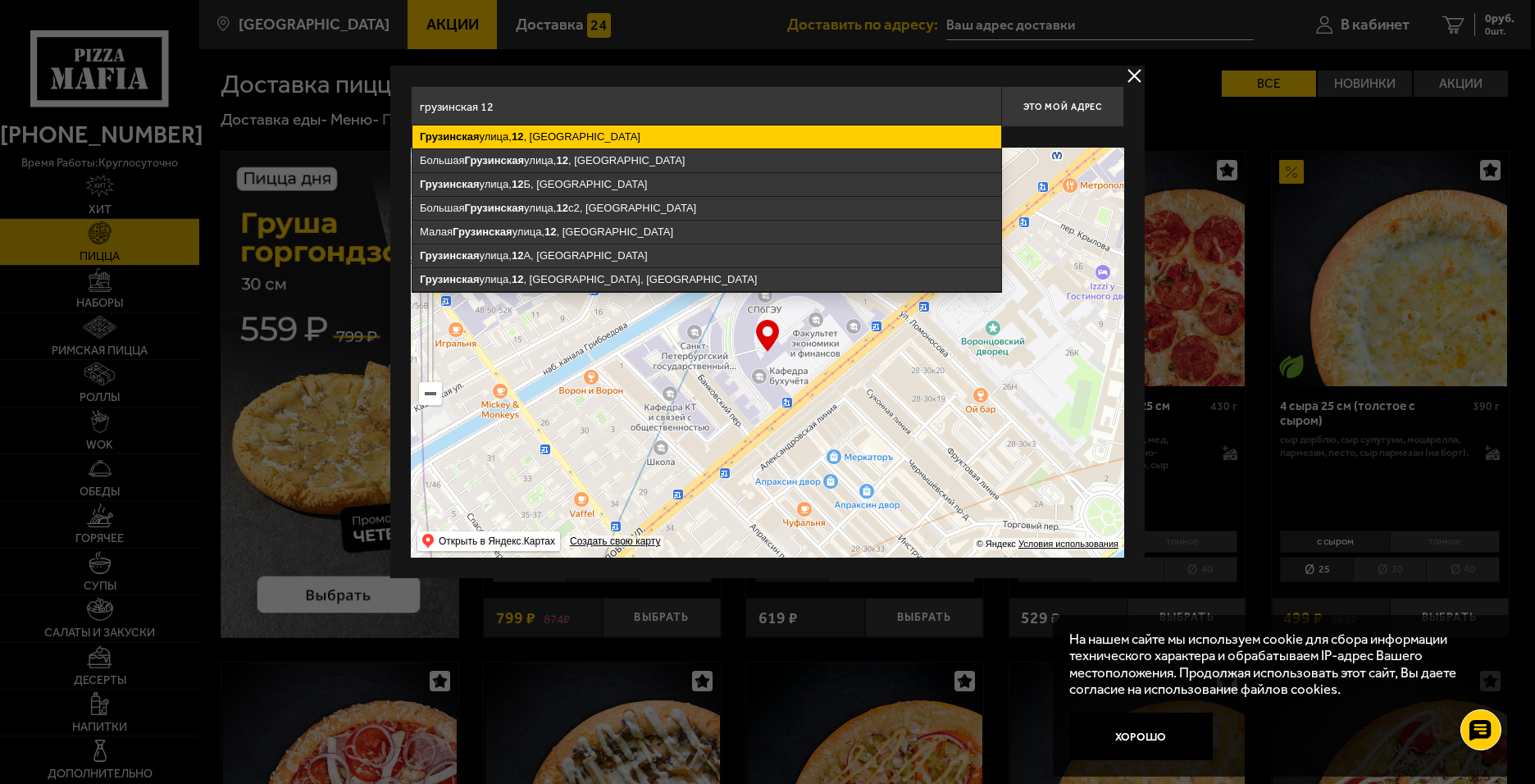
click at [517, 135] on ymaps "12" at bounding box center [517, 136] width 11 height 12
type input "Санкт-Петербург, Грузинская улица, 12"
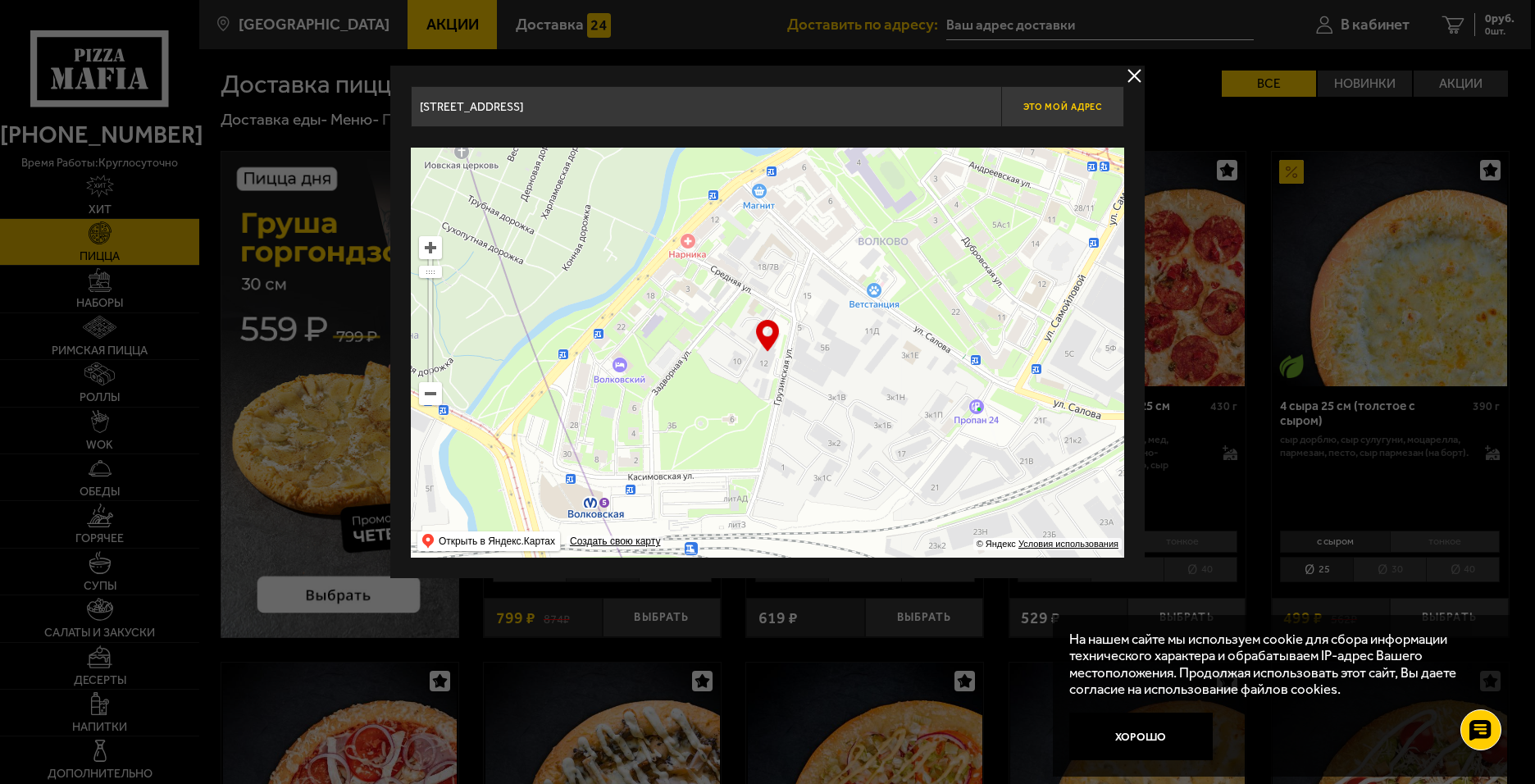
click at [1072, 107] on span "Это мой адрес" at bounding box center [1061, 107] width 78 height 10
type input "[STREET_ADDRESS]"
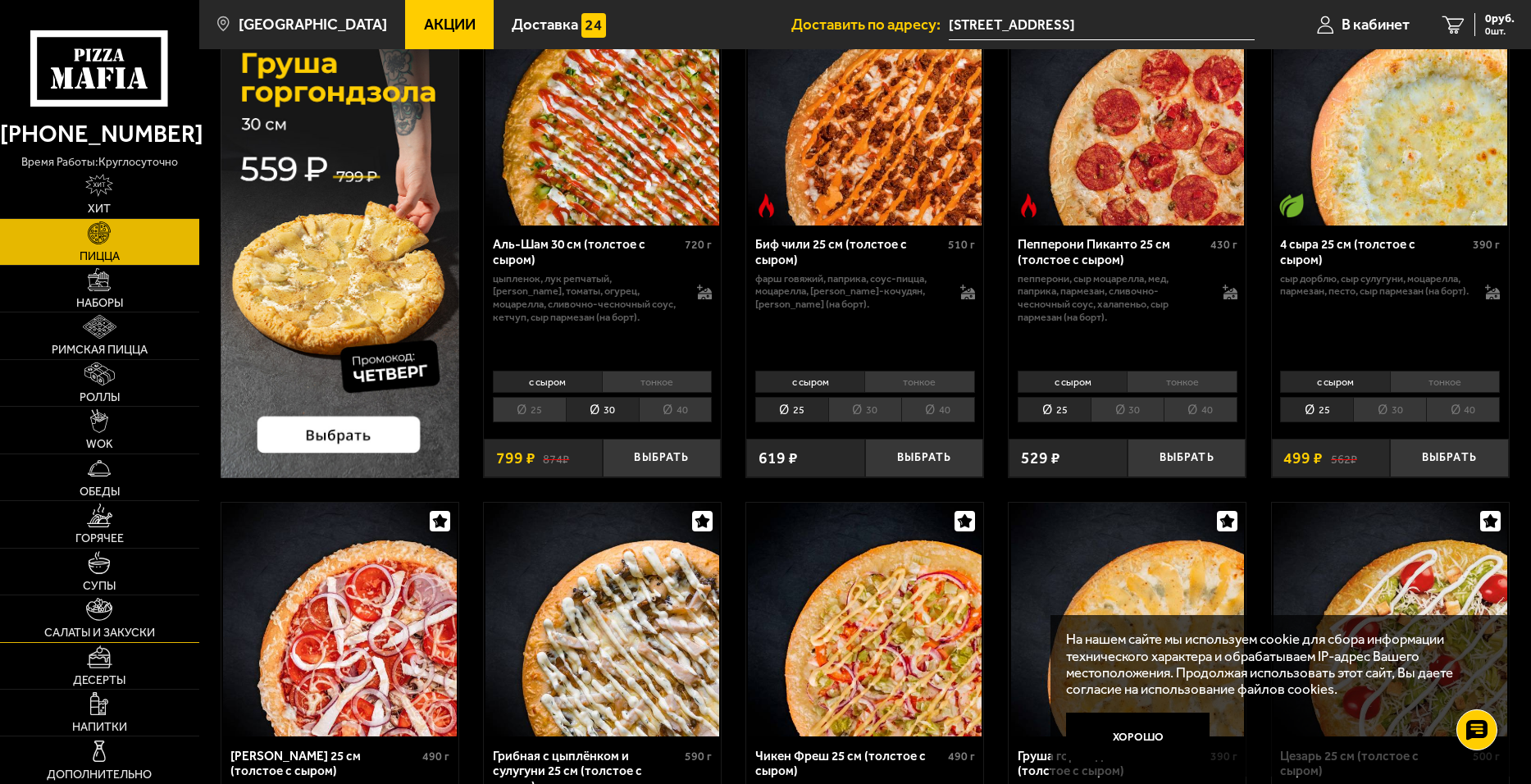
scroll to position [164, 0]
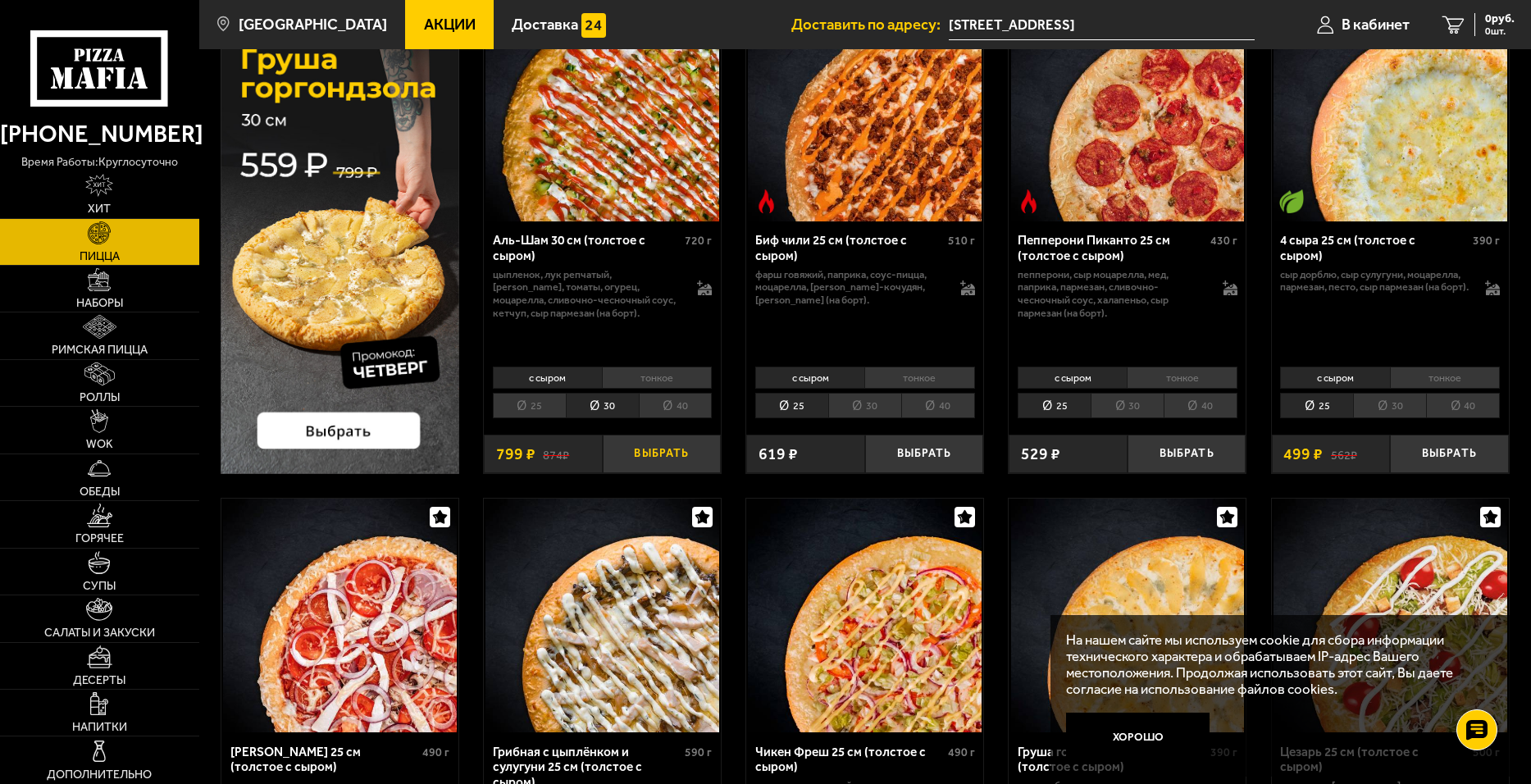
click at [646, 459] on button "Выбрать" at bounding box center [663, 455] width 119 height 40
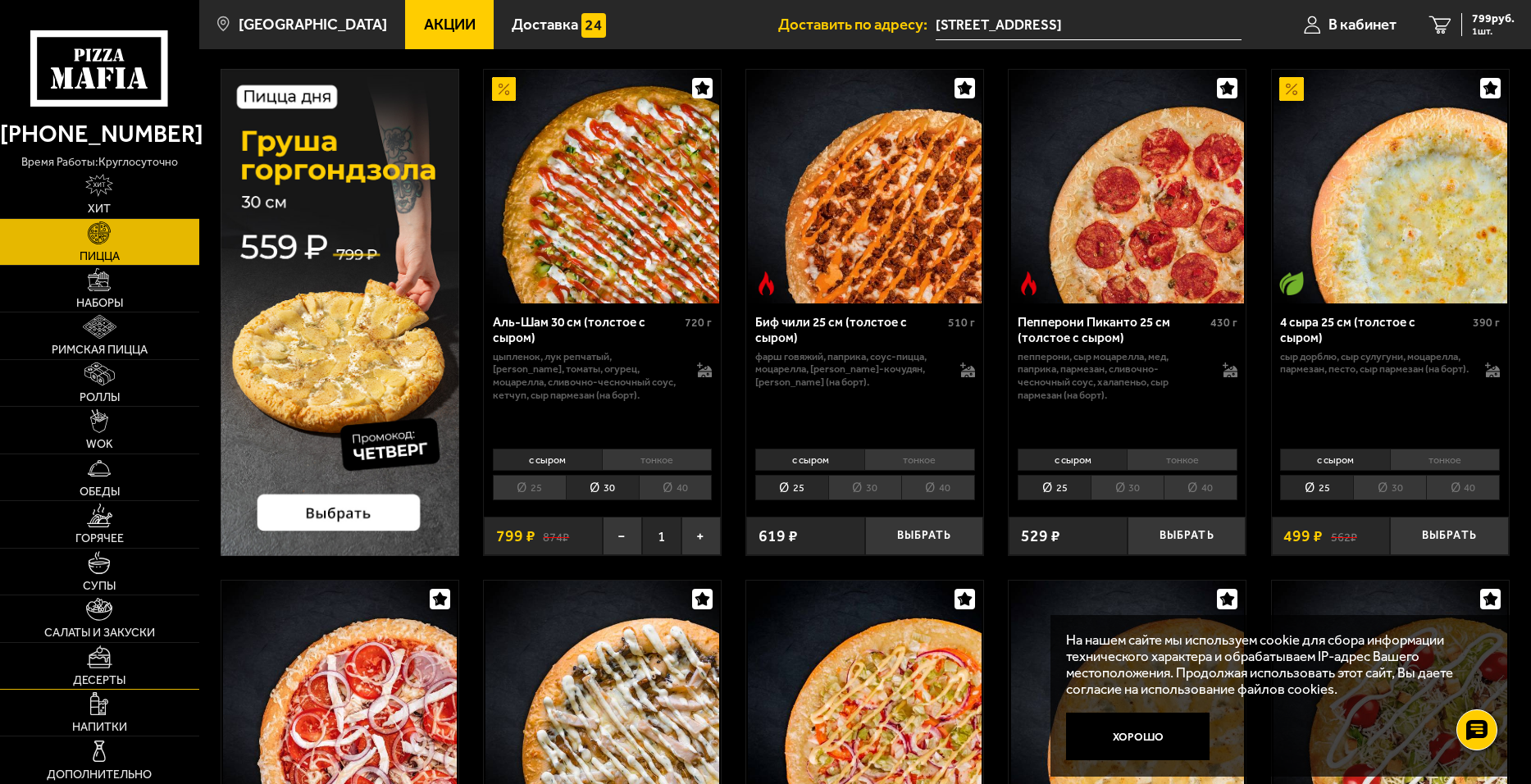
scroll to position [0, 0]
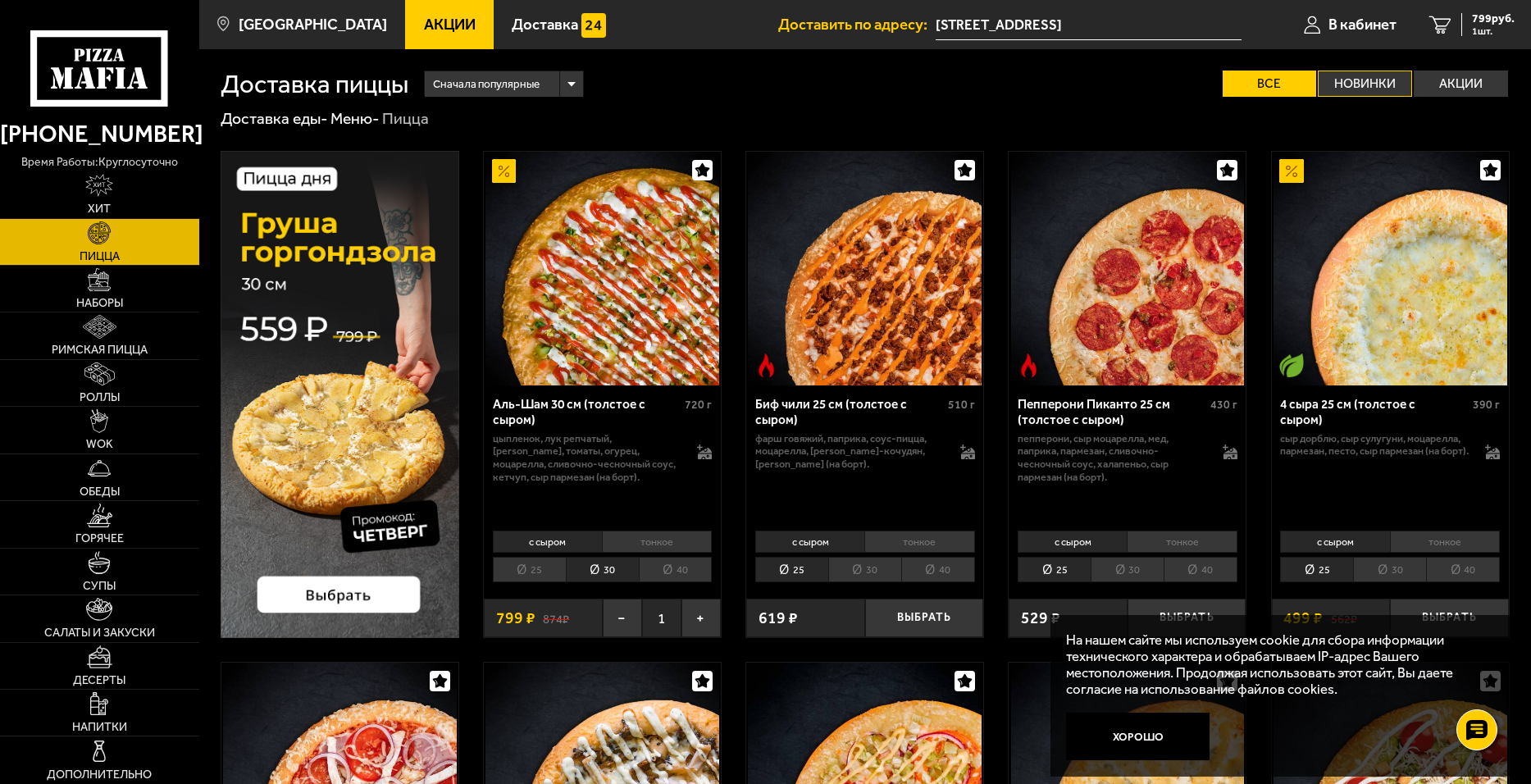
click at [1371, 89] on label "Новинки" at bounding box center [1365, 84] width 94 height 26
click at [0, 0] on input "Новинки" at bounding box center [0, 0] width 0 height 0
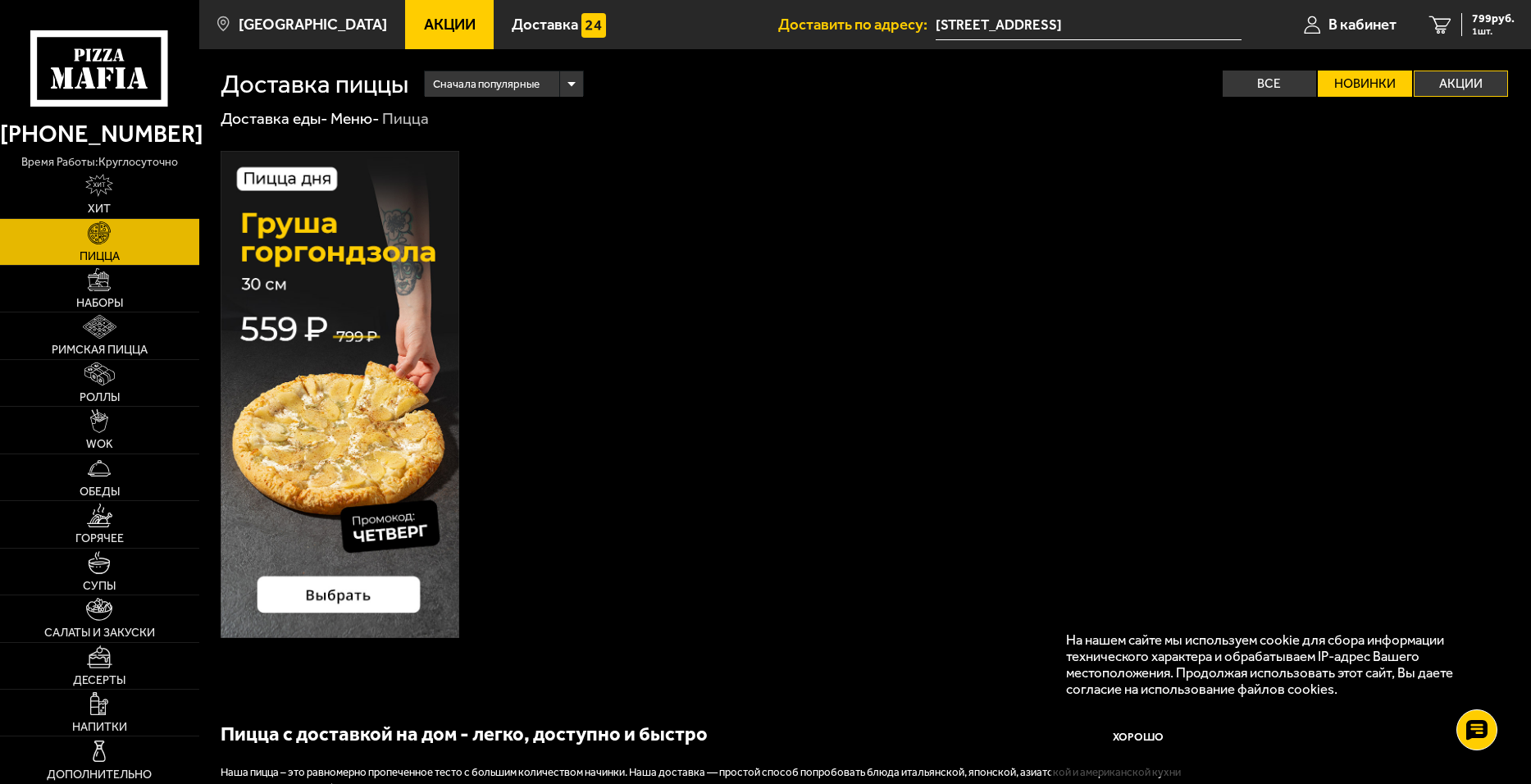
click at [1460, 79] on label "Акции" at bounding box center [1461, 84] width 94 height 26
click at [0, 0] on input "Акции" at bounding box center [0, 0] width 0 height 0
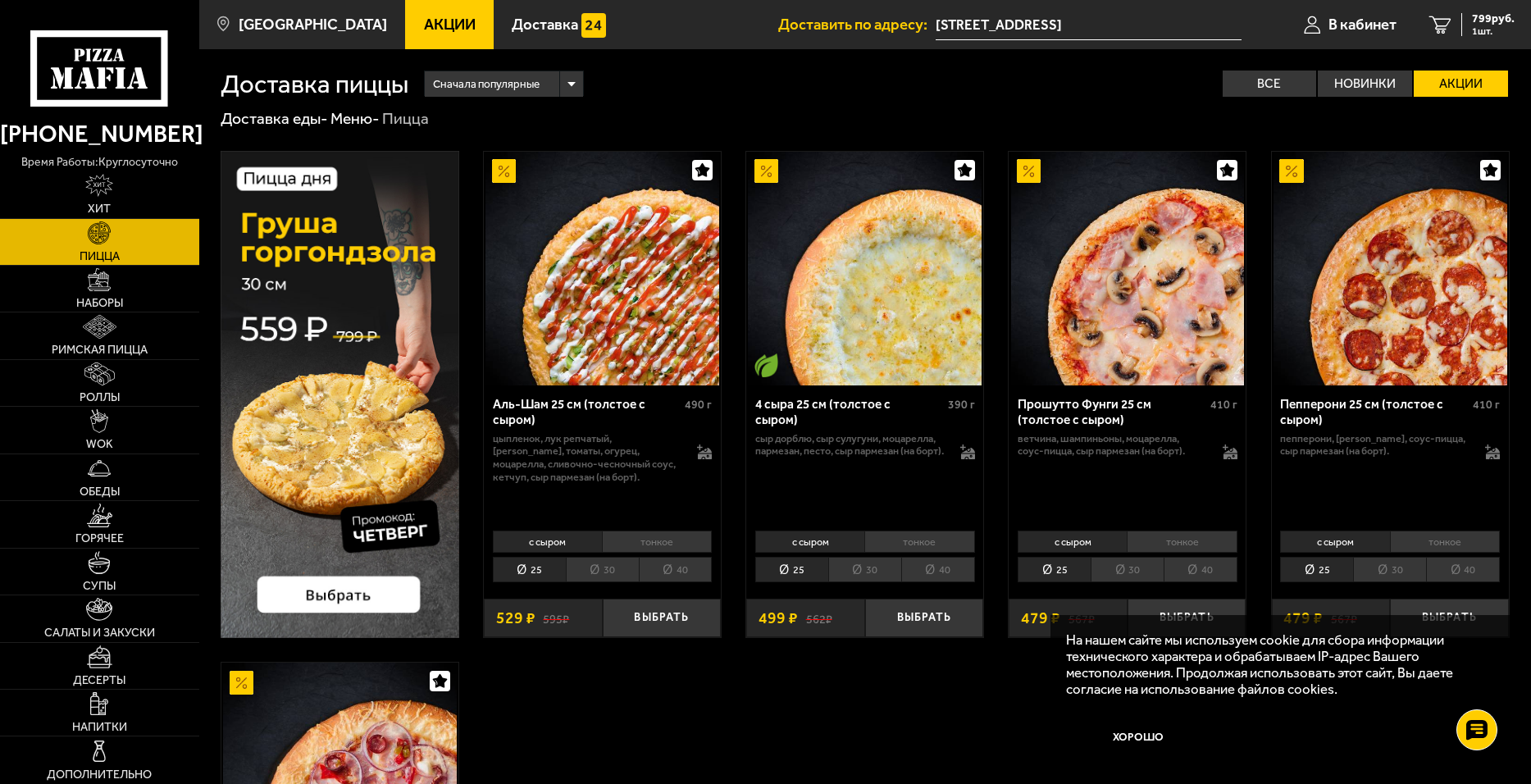
click at [590, 571] on li "30" at bounding box center [602, 569] width 73 height 25
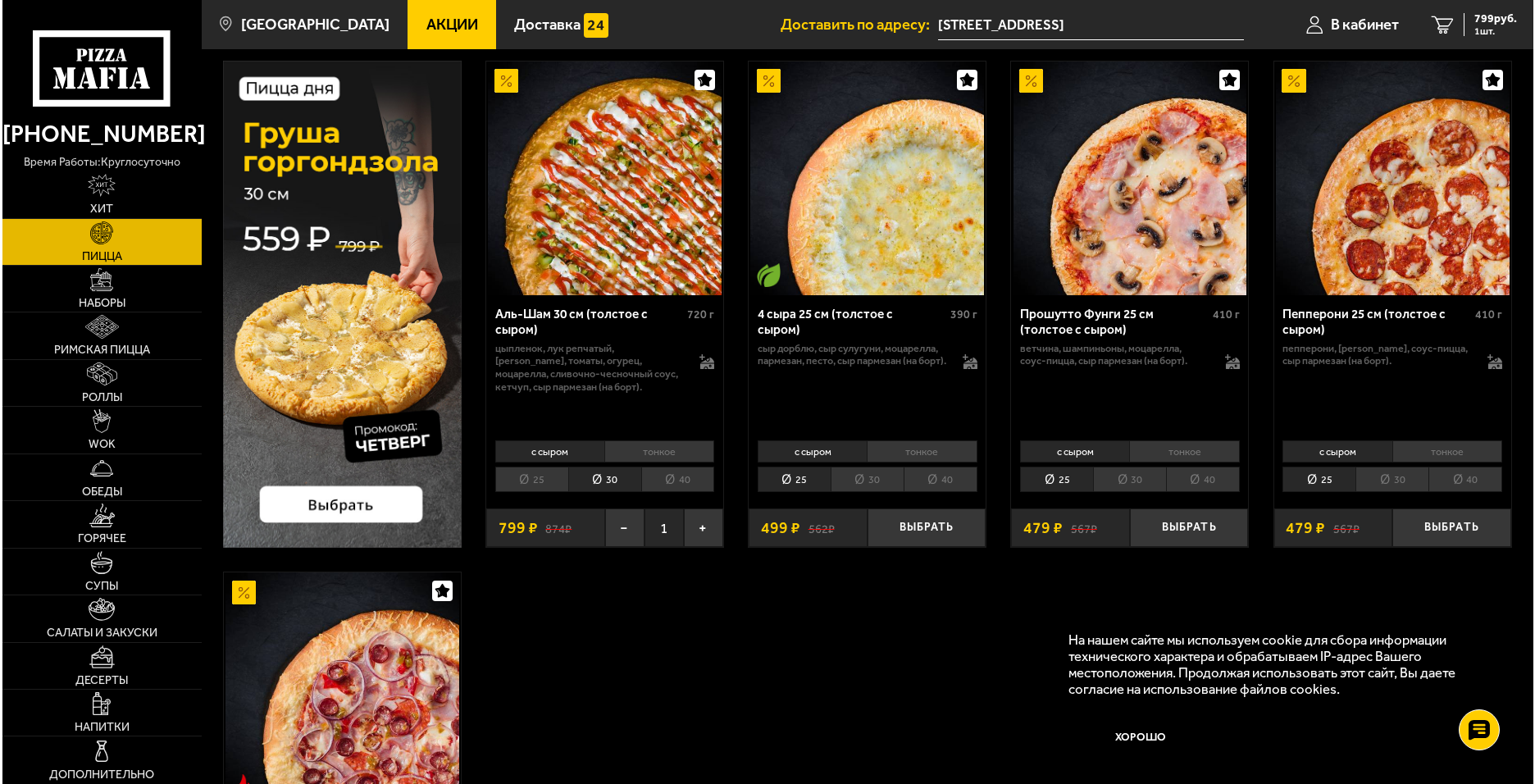
scroll to position [3, 0]
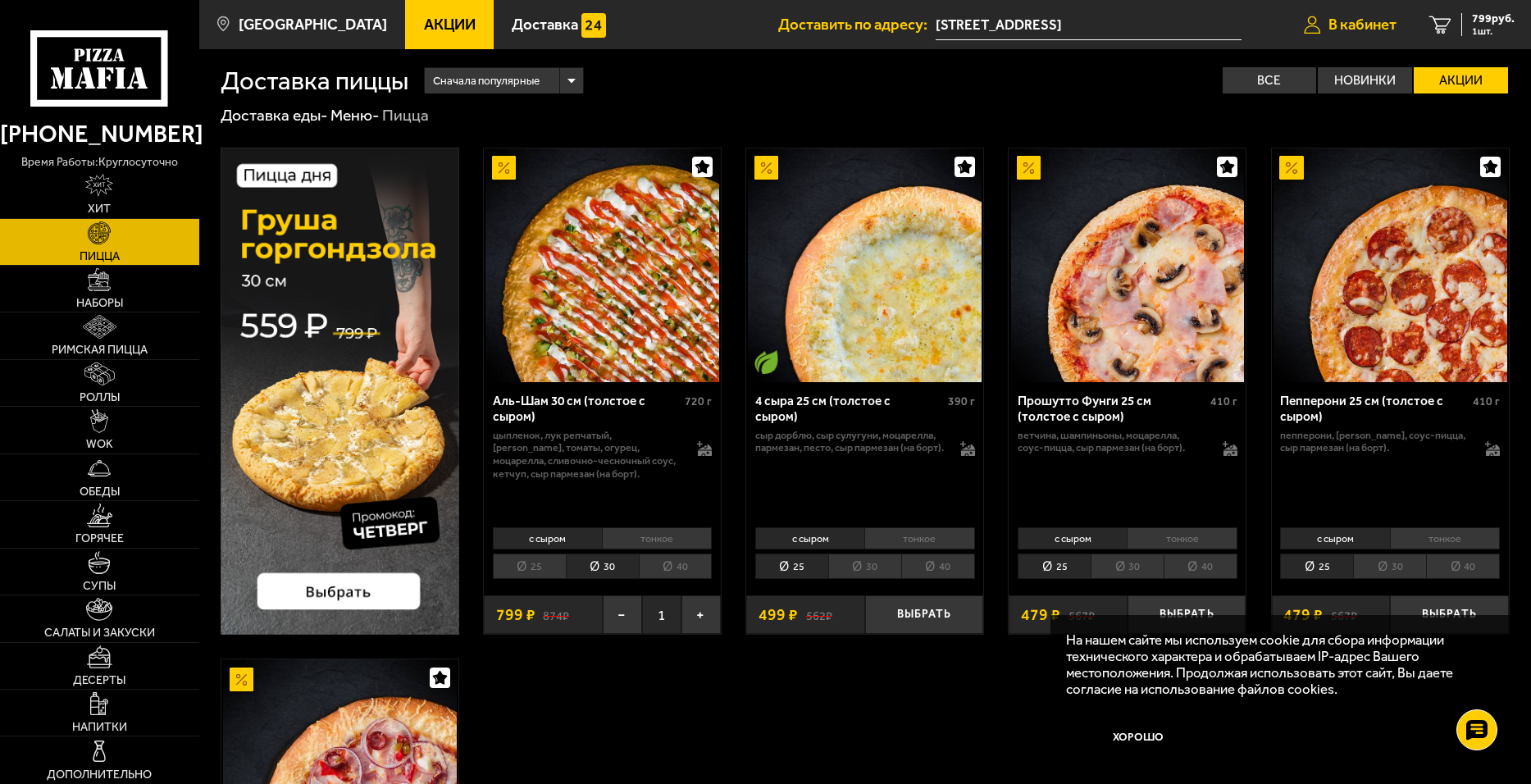
click at [1372, 20] on span "В кабинет" at bounding box center [1363, 25] width 68 height 16
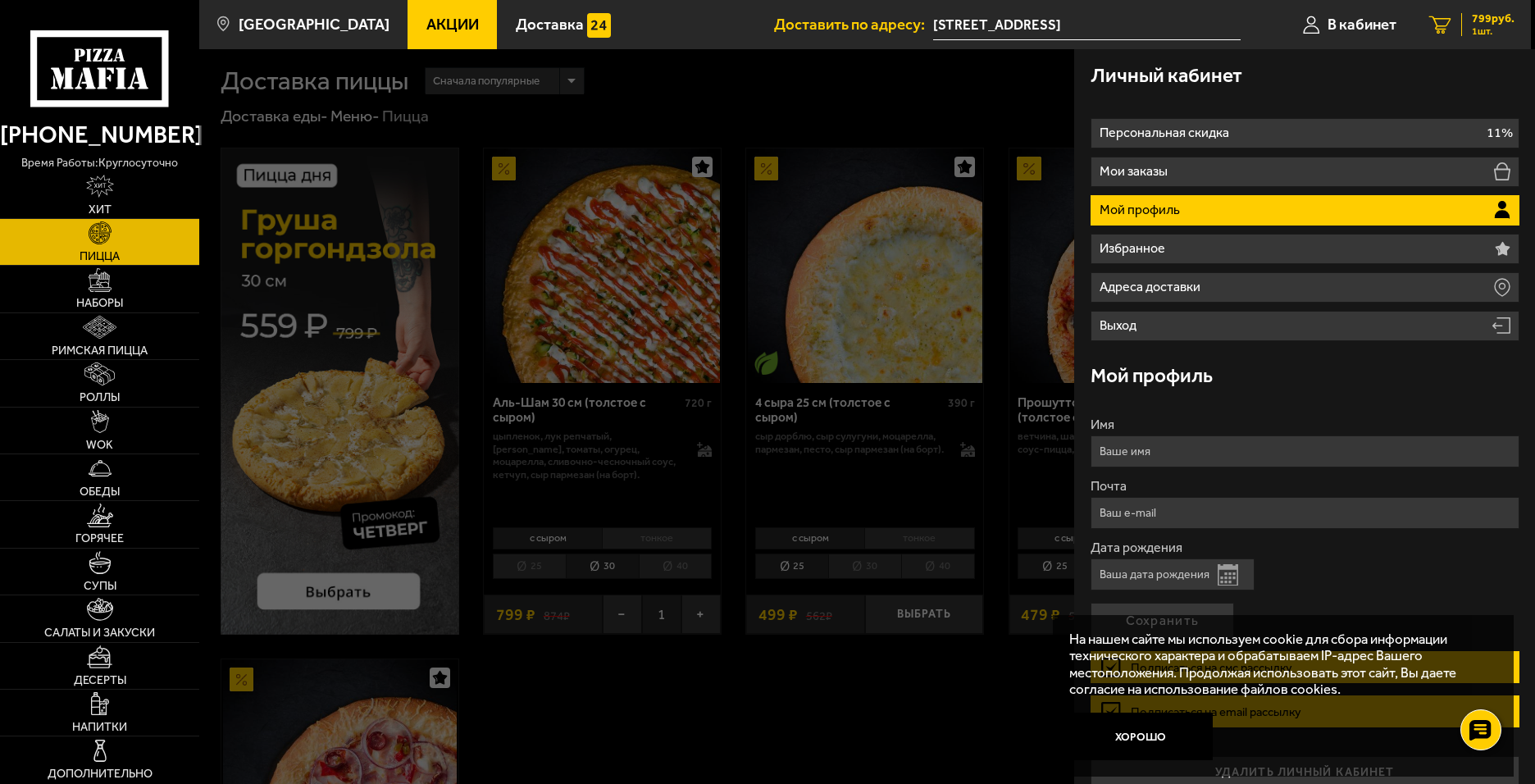
click at [1480, 22] on span "799 руб." at bounding box center [1493, 19] width 42 height 11
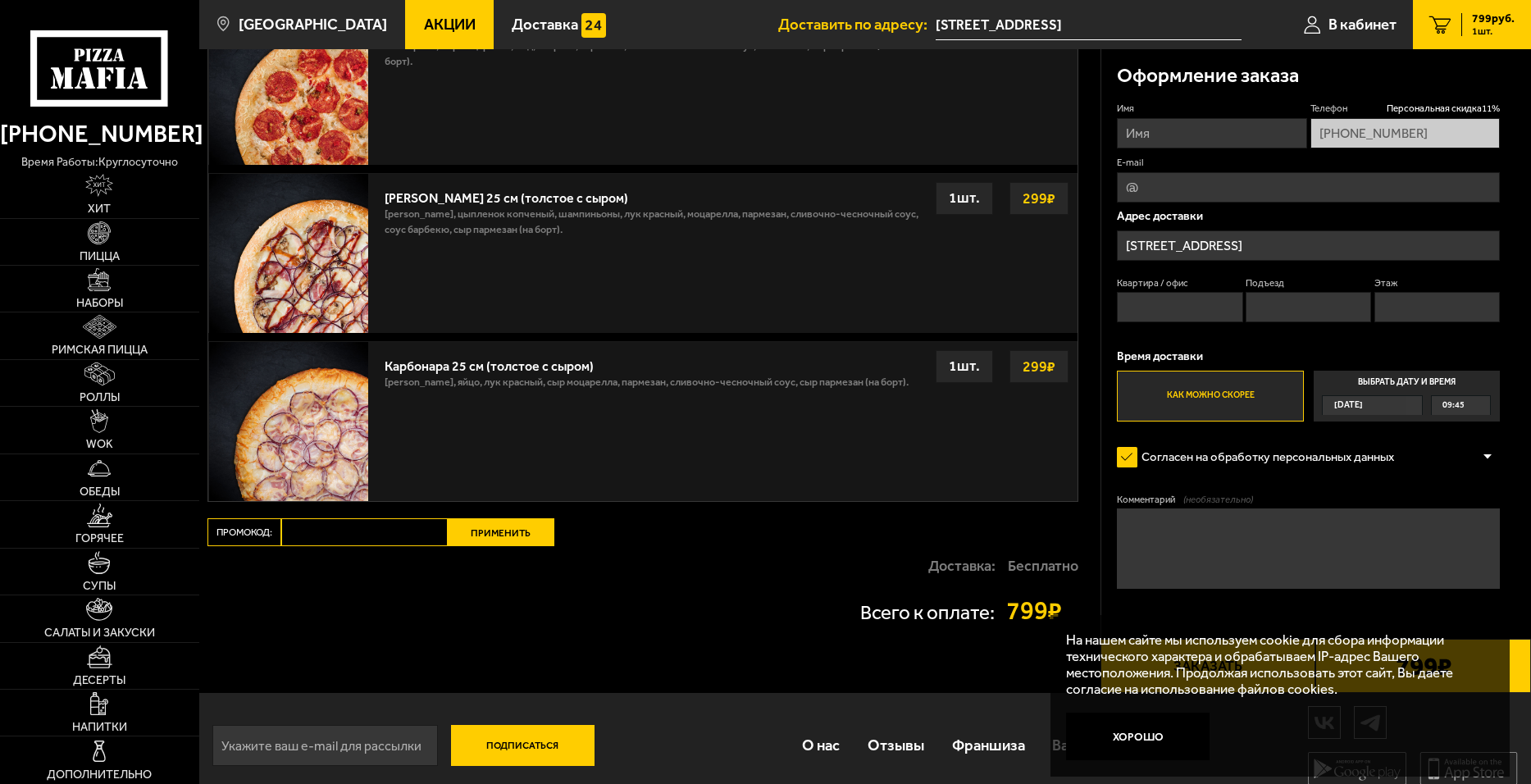
scroll to position [485, 0]
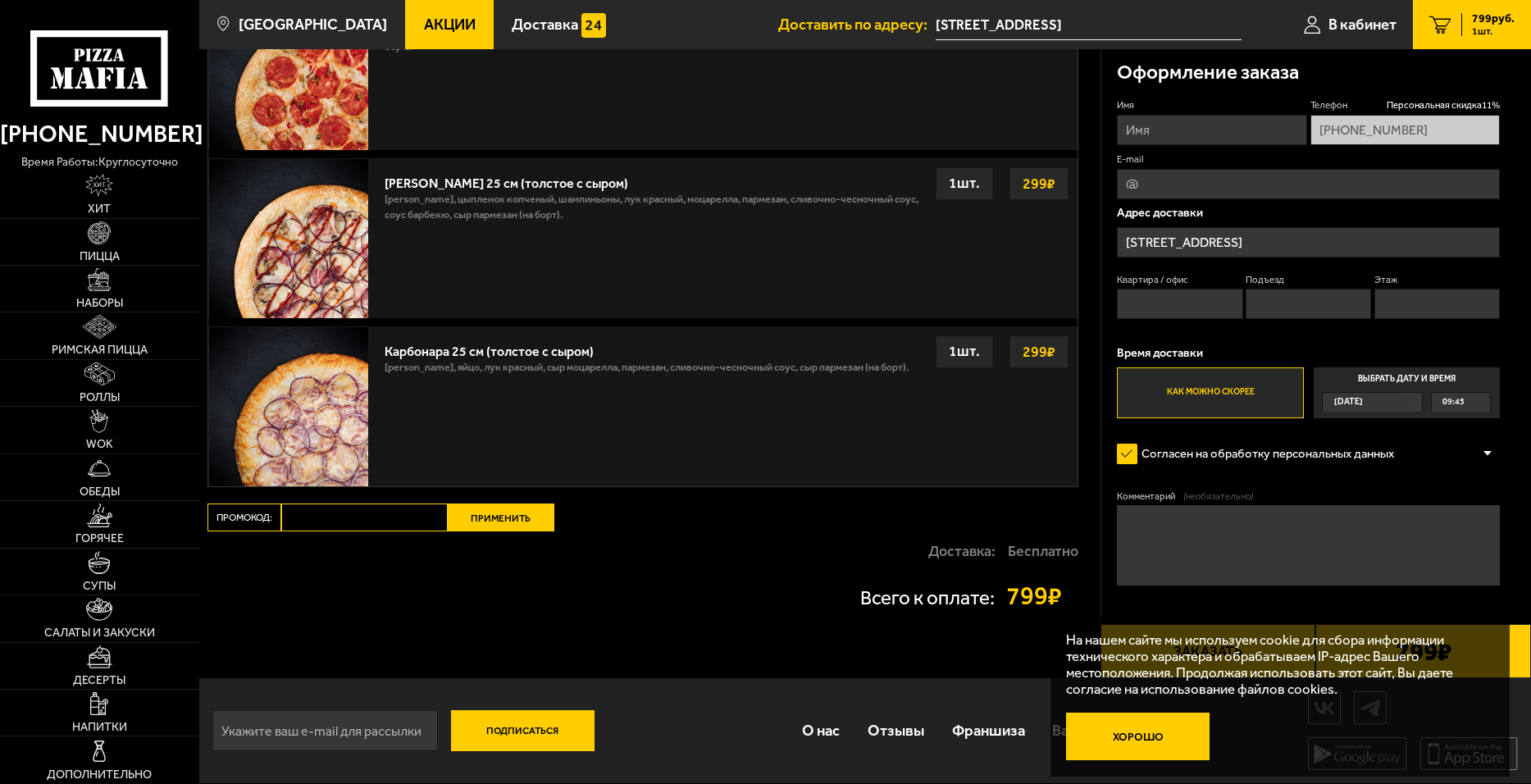
click at [1149, 738] on button "Хорошо" at bounding box center [1138, 736] width 143 height 47
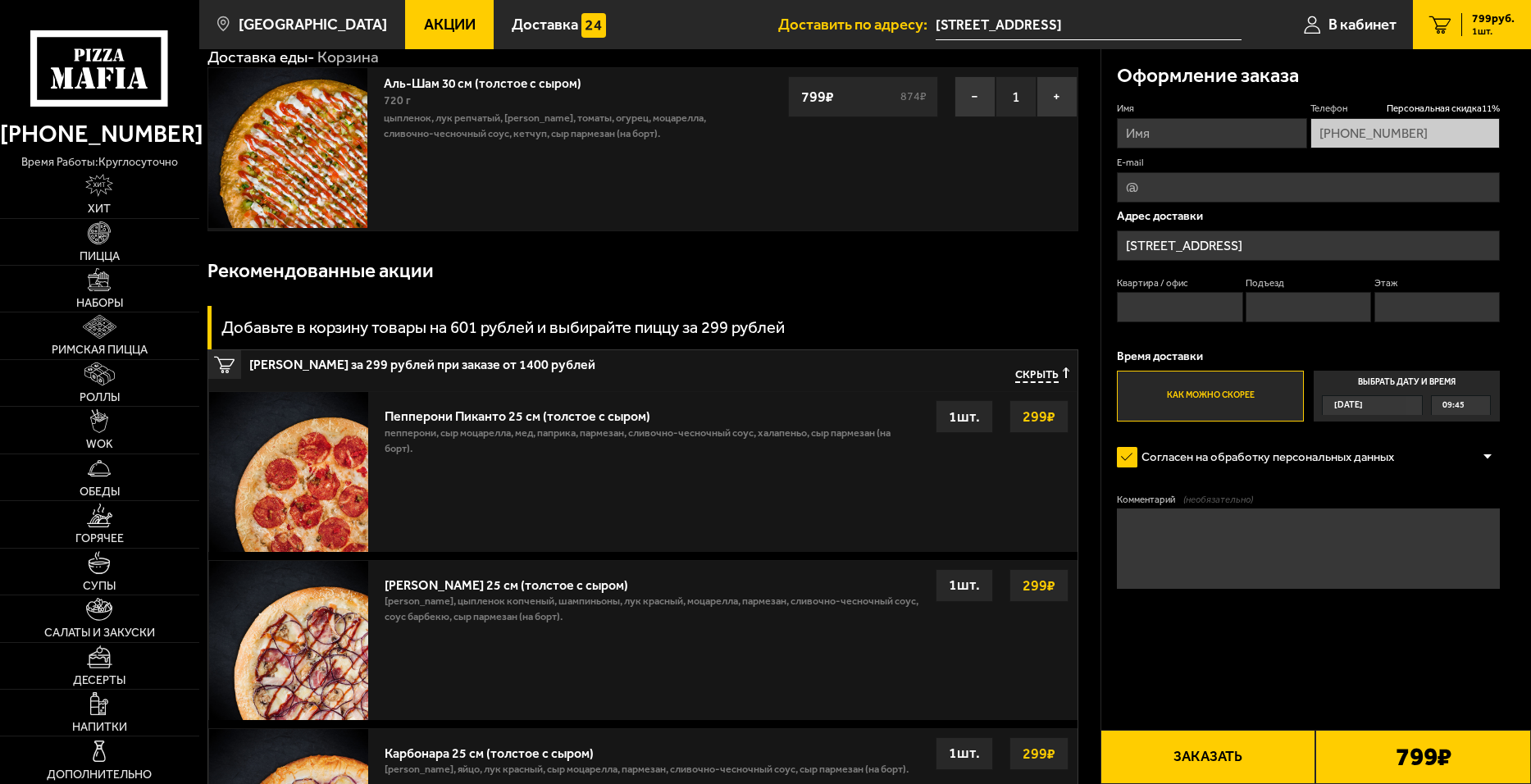
scroll to position [0, 0]
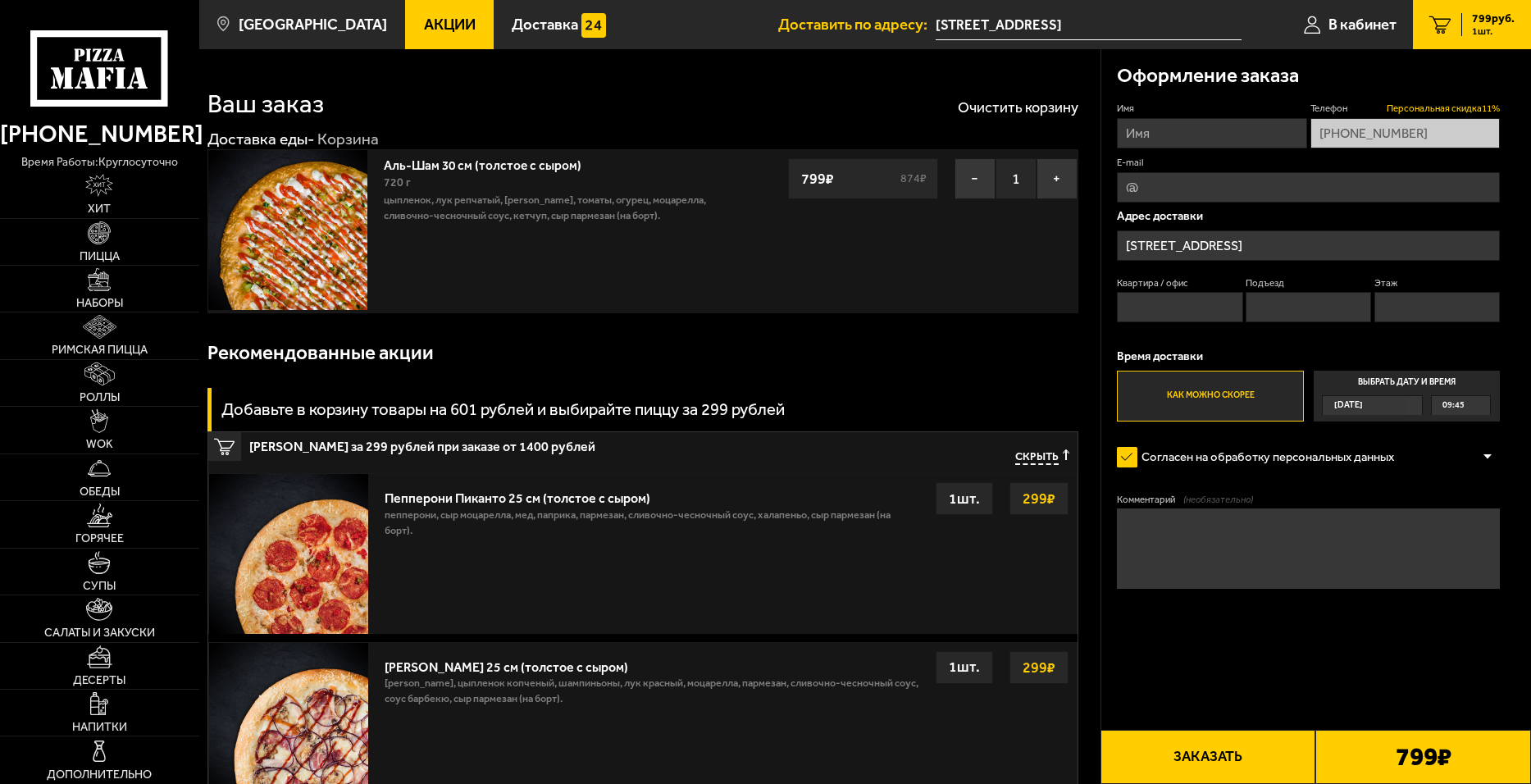
click at [1449, 105] on span "Персональная скидка 11 %" at bounding box center [1443, 108] width 113 height 13
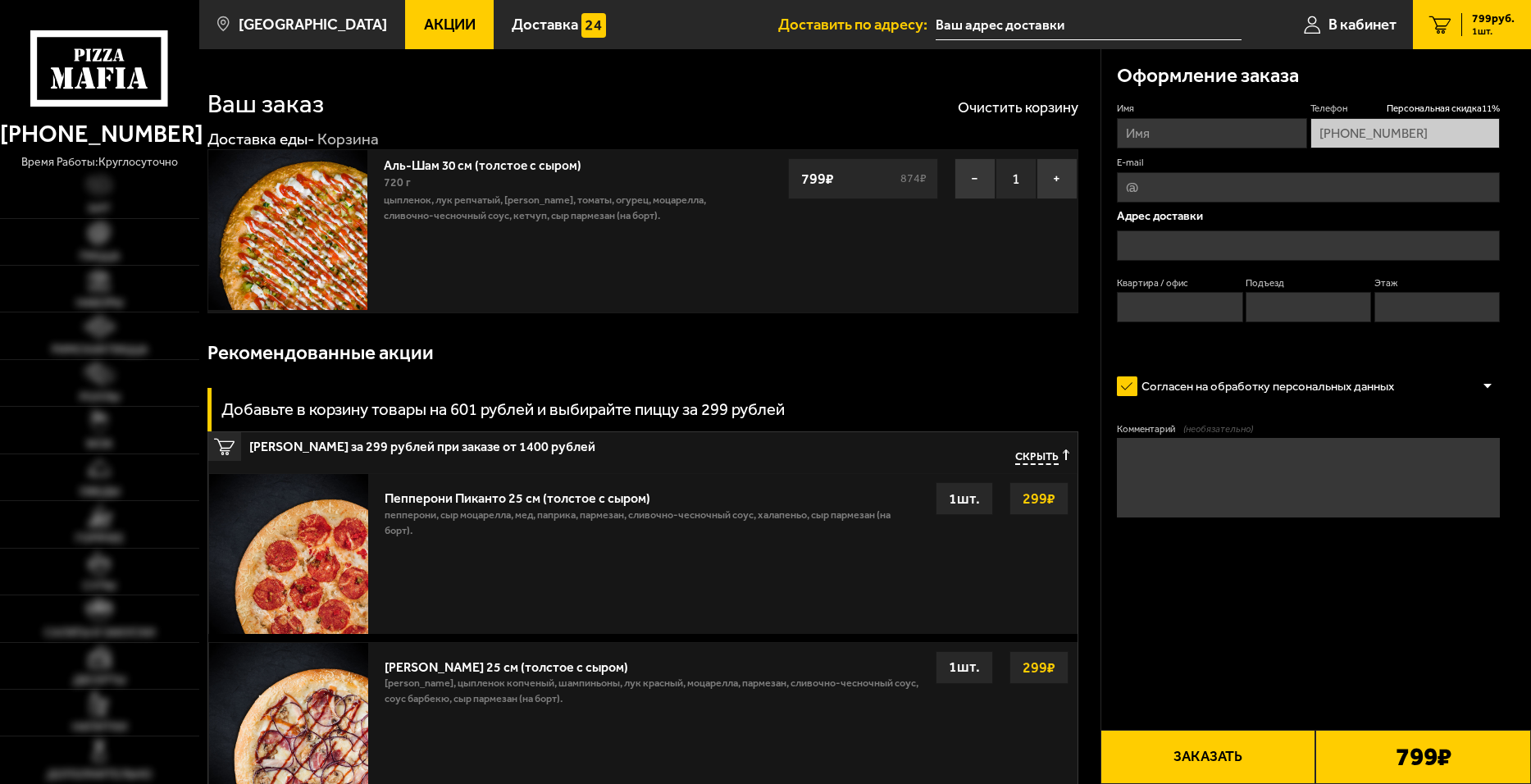
type input "[STREET_ADDRESS]"
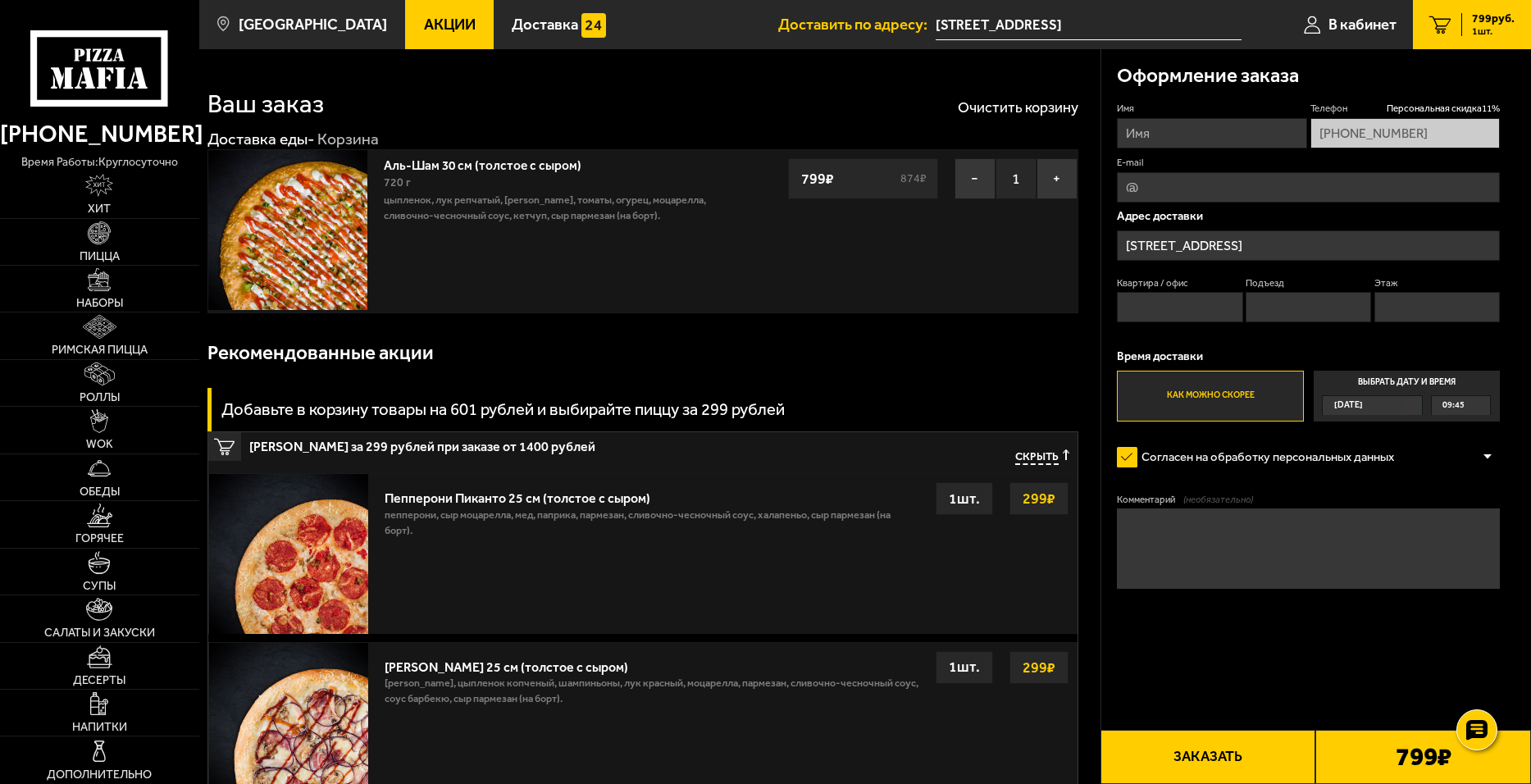
click at [1225, 397] on label "Как можно скорее" at bounding box center [1210, 396] width 187 height 51
click at [0, 0] on input "Как можно скорее" at bounding box center [0, 0] width 0 height 0
click at [1231, 755] on button "Заказать" at bounding box center [1208, 756] width 216 height 54
click at [1149, 135] on input "Имя" at bounding box center [1211, 133] width 190 height 30
type input "[PERSON_NAME]"
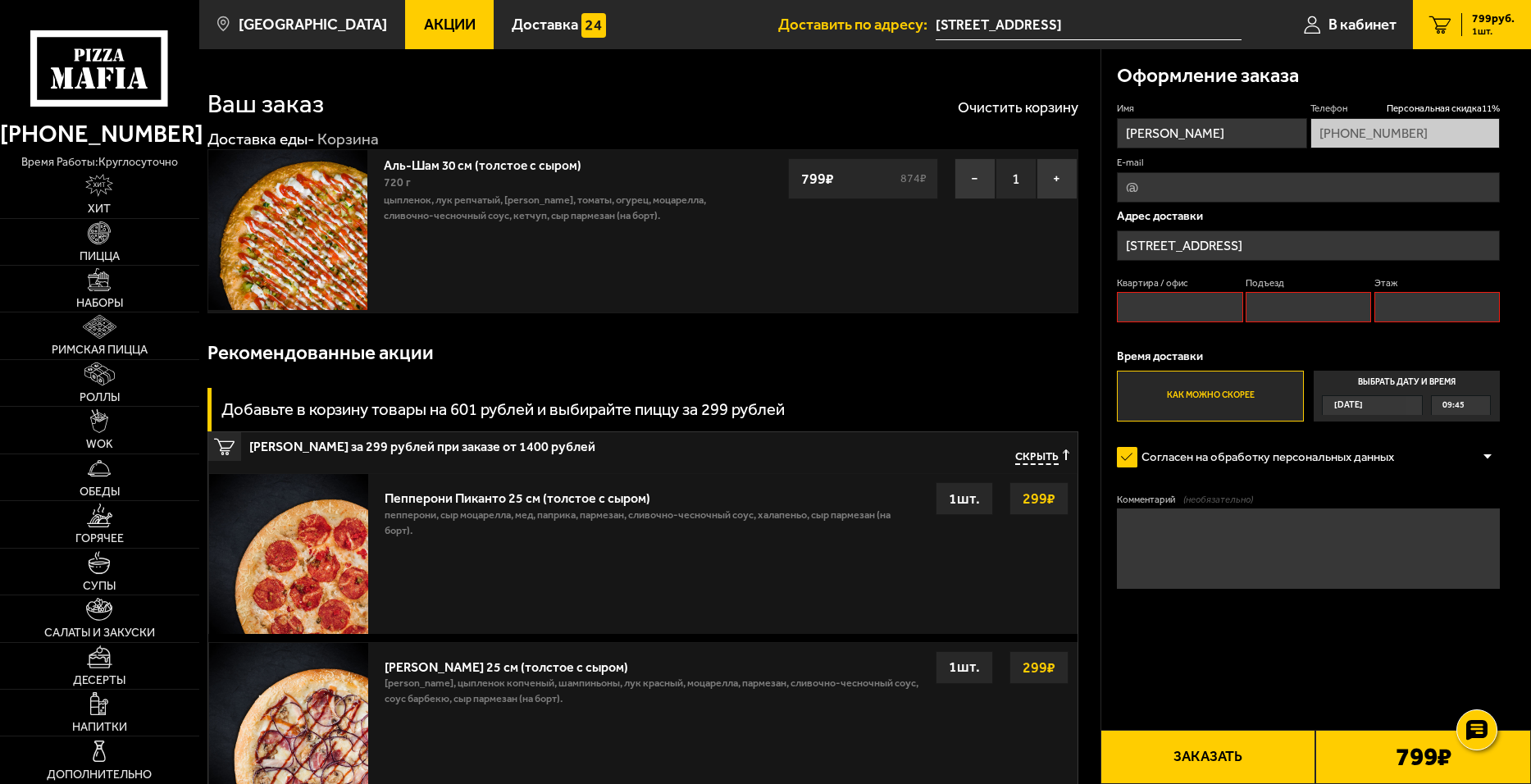
click at [1175, 303] on input "Квартира / офис" at bounding box center [1179, 307] width 126 height 30
type input "1"
click at [1262, 300] on input "Подъезд" at bounding box center [1308, 307] width 126 height 30
type input "1"
click at [1389, 317] on input "Этаж" at bounding box center [1437, 307] width 126 height 30
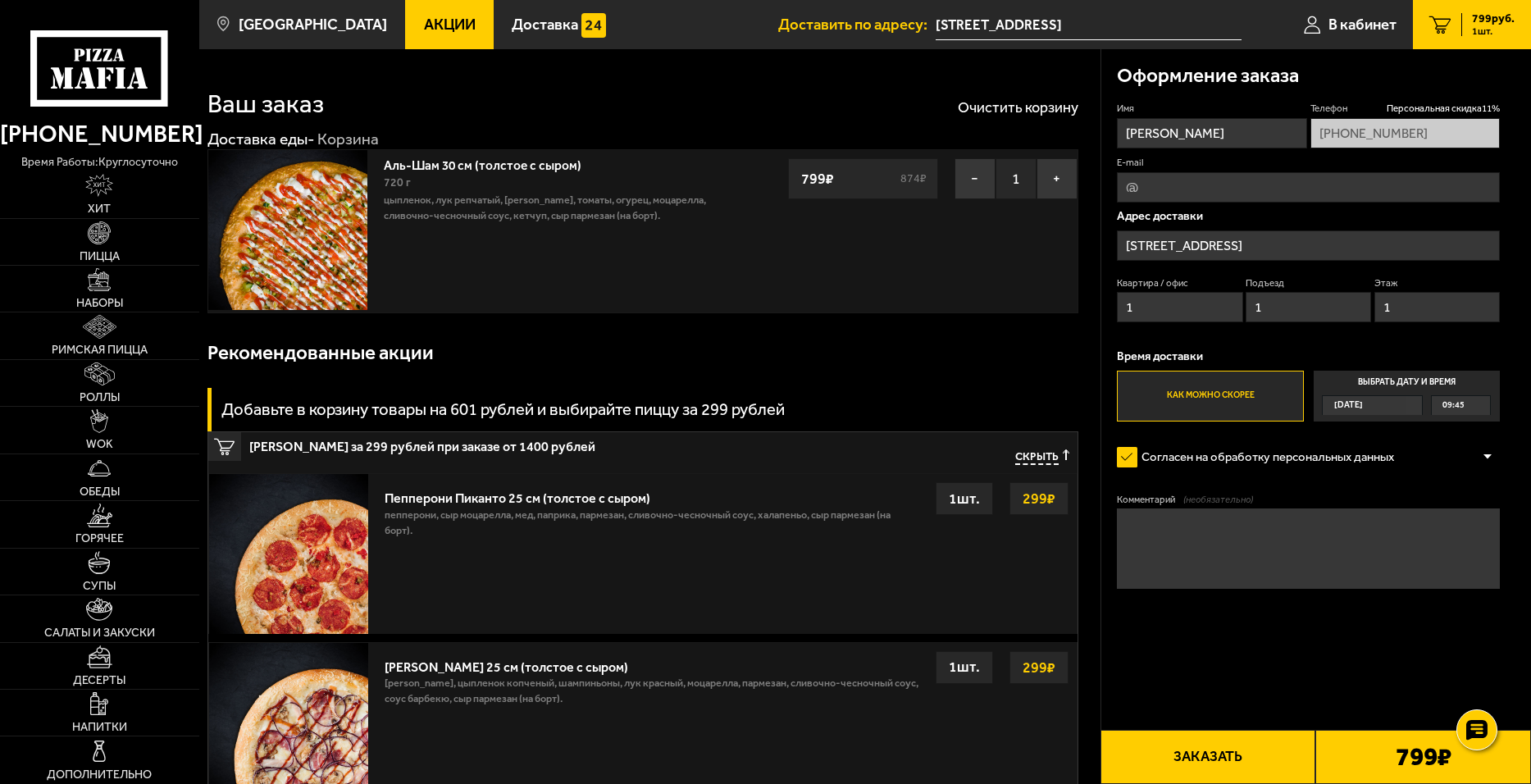
type input "1"
click at [1200, 760] on button "Заказать" at bounding box center [1208, 756] width 216 height 54
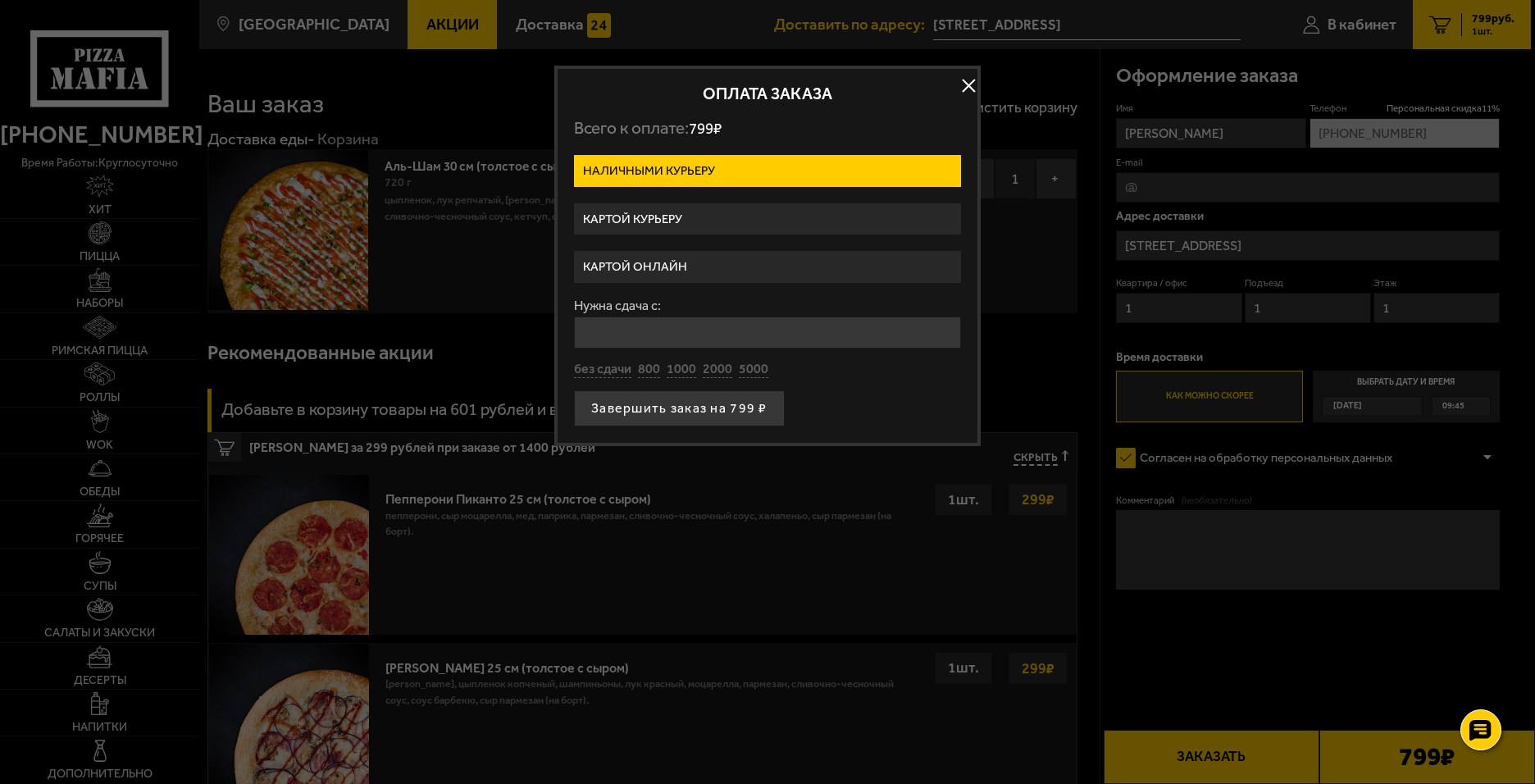
click at [736, 173] on label "Наличными курьеру" at bounding box center [767, 171] width 387 height 32
click at [0, 0] on input "Наличными курьеру" at bounding box center [0, 0] width 0 height 0
click at [632, 322] on input "Нужна сдача с:" at bounding box center [767, 332] width 387 height 32
type input "1000"
click at [650, 404] on button "Завершить заказ на 799 ₽" at bounding box center [678, 409] width 210 height 36
